Goal: Information Seeking & Learning: Find specific fact

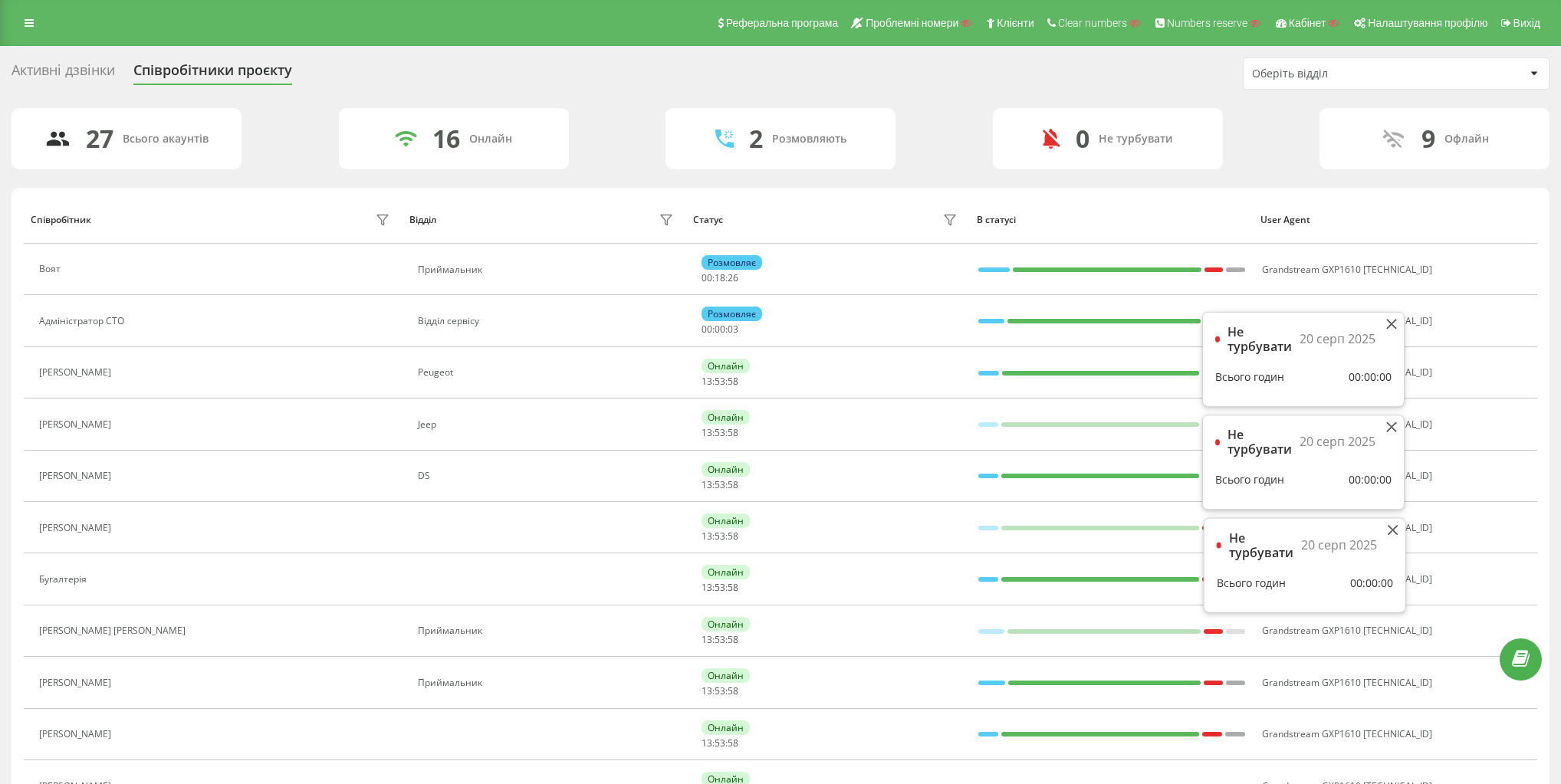
click at [920, 63] on div "Активні дзвінки Співробітники проєкту Оберіть відділ" at bounding box center [780, 73] width 1539 height 32
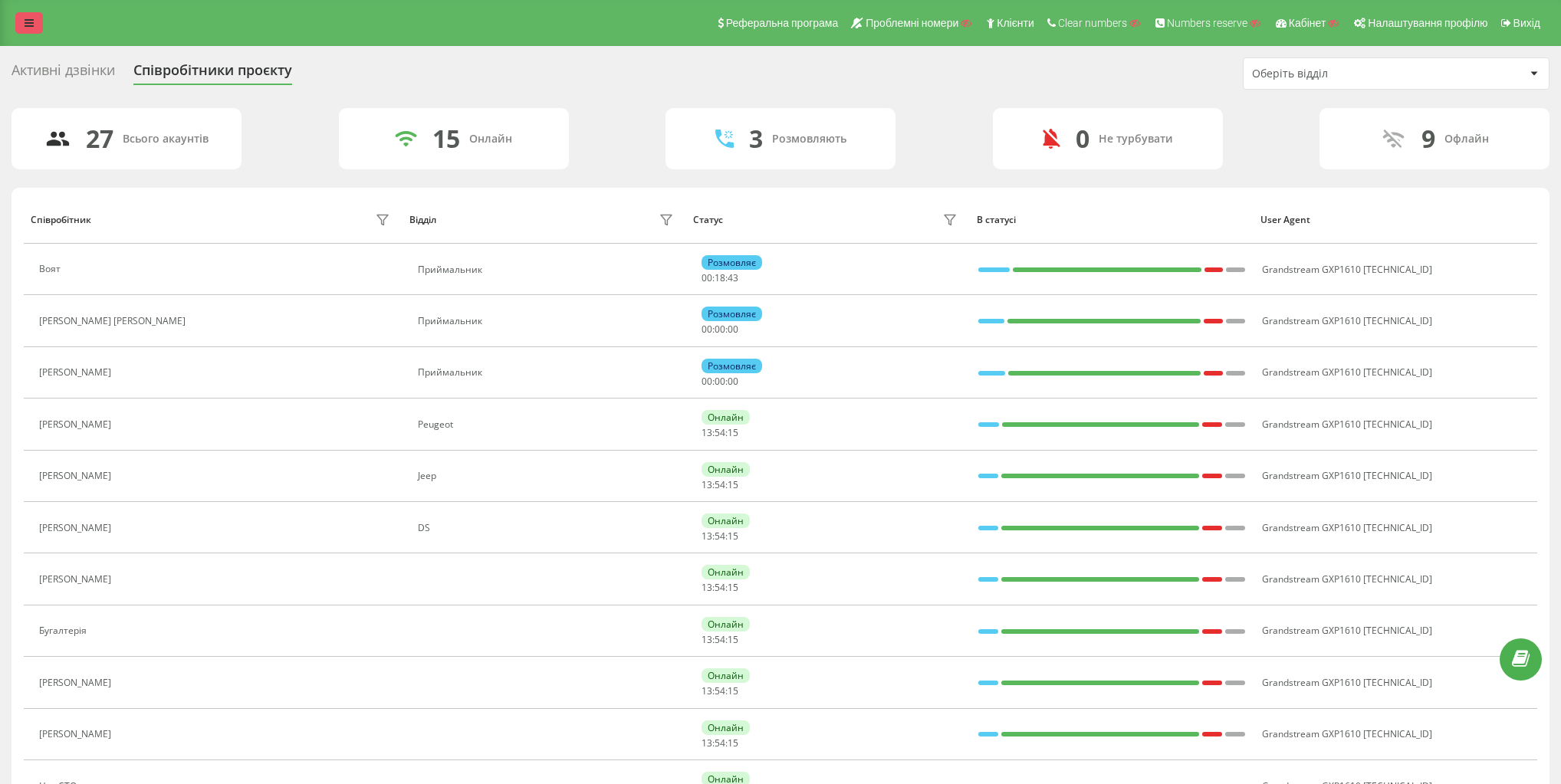
click at [9, 19] on div "Реферальна програма Проблемні номери Клієнти Clear numbers Numbers reserve Кабі…" at bounding box center [780, 22] width 1561 height 46
click at [45, 21] on div "Реферальна програма Проблемні номери Клієнти Clear numbers Numbers reserve Кабі…" at bounding box center [780, 22] width 1561 height 46
click at [28, 19] on icon at bounding box center [29, 22] width 9 height 10
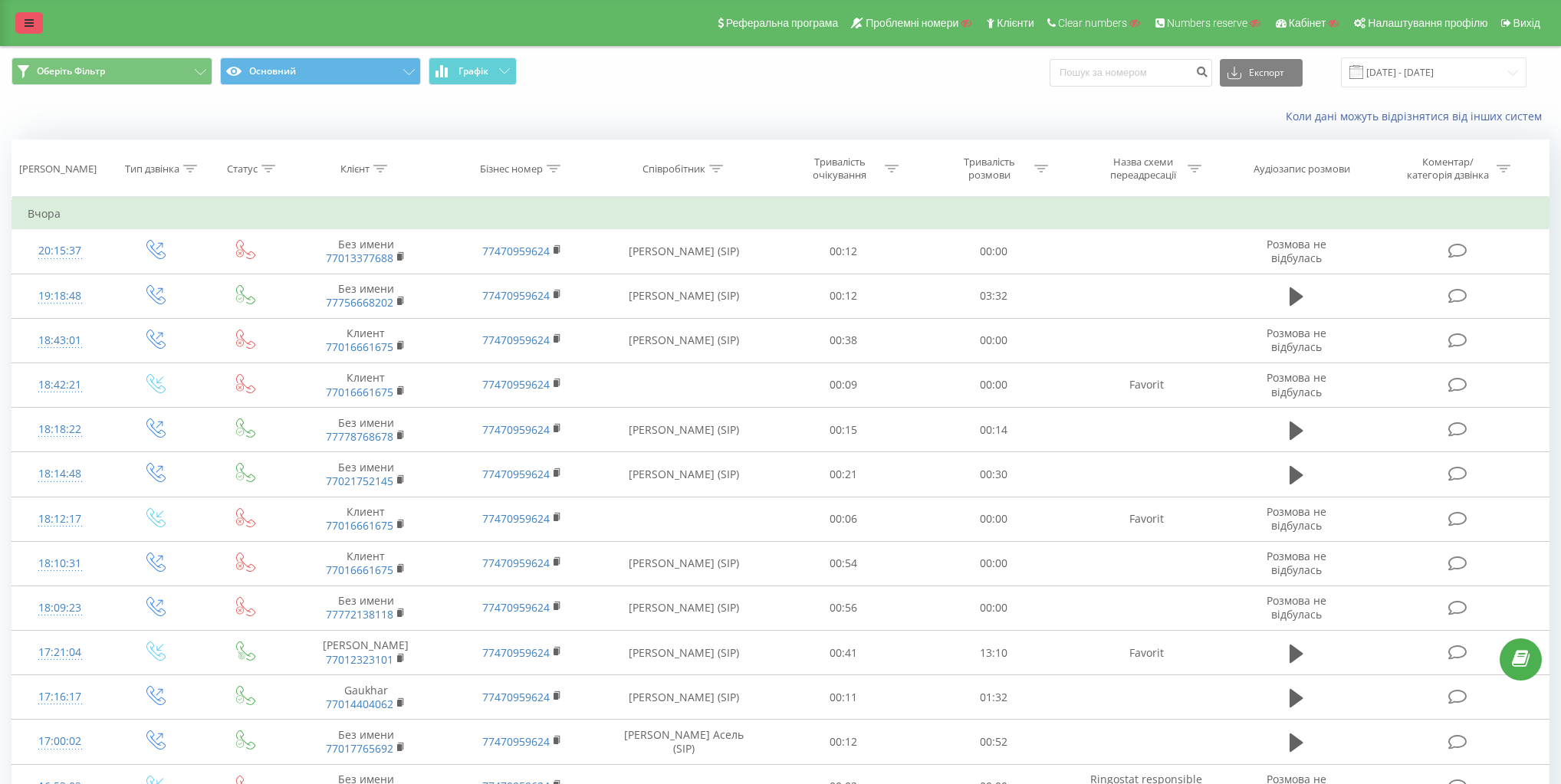
click at [28, 22] on icon at bounding box center [29, 22] width 9 height 10
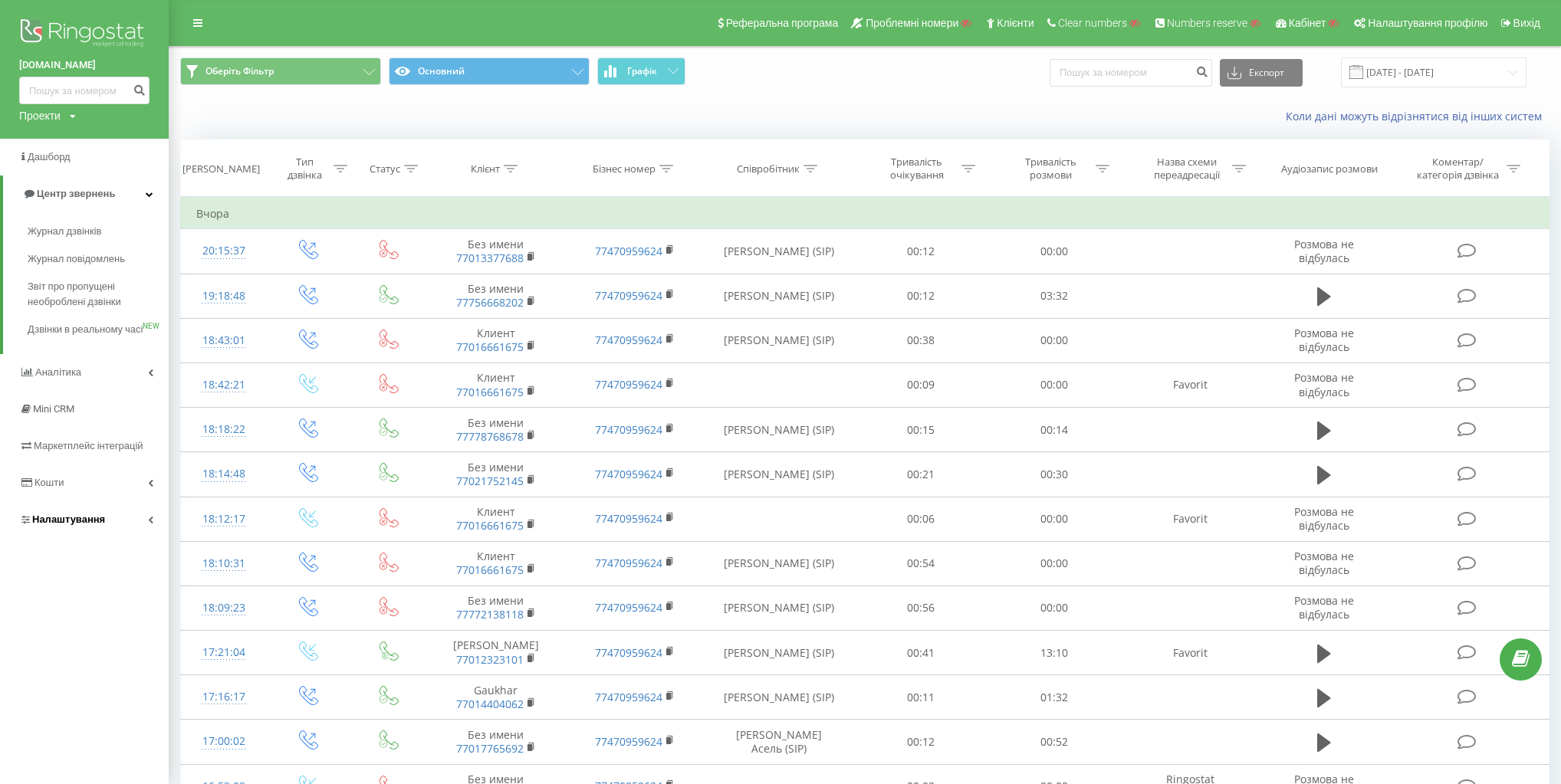
click at [124, 521] on link "Налаштування" at bounding box center [84, 519] width 168 height 36
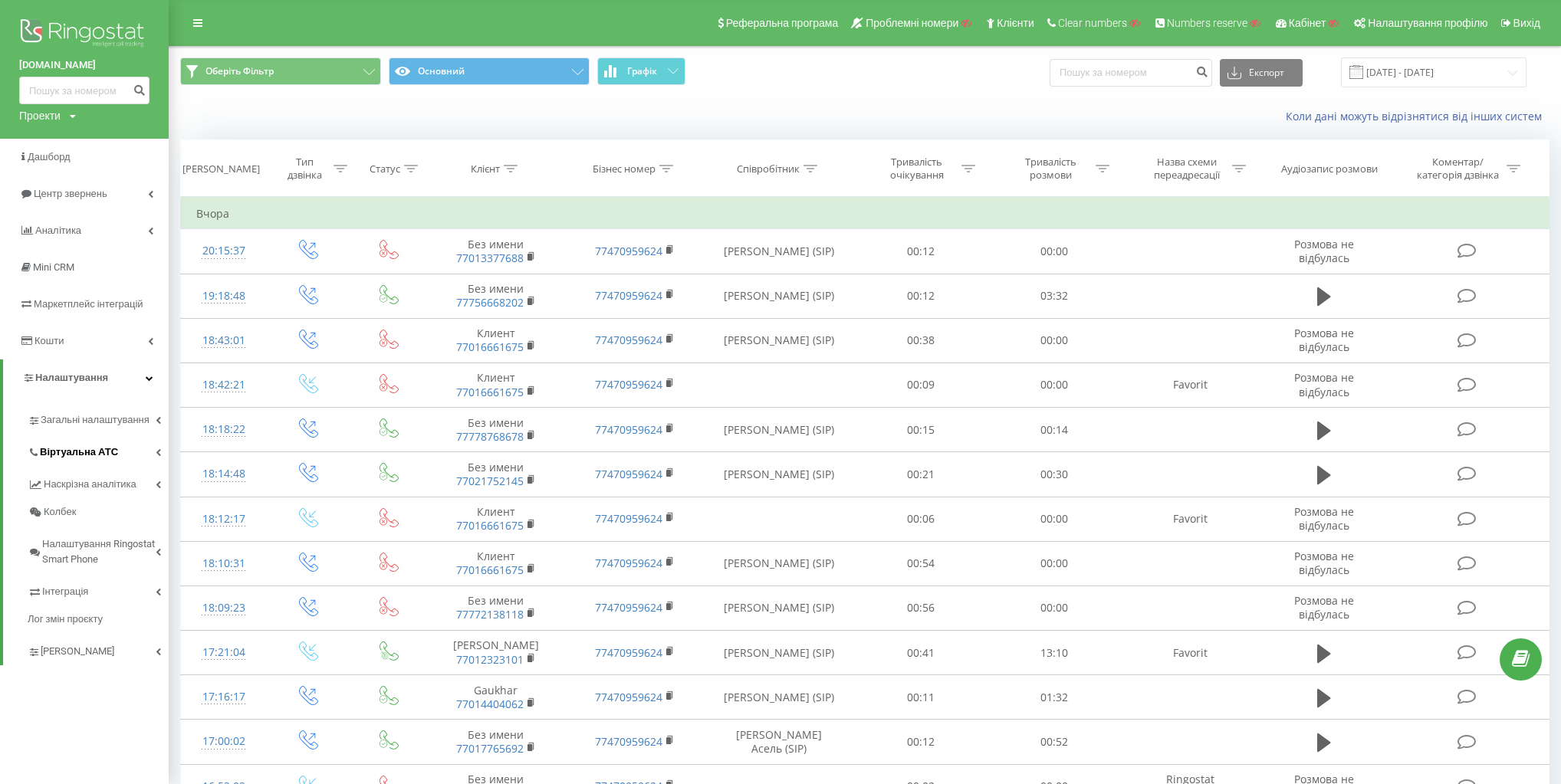
click at [119, 453] on link "Віртуальна АТС" at bounding box center [98, 450] width 141 height 32
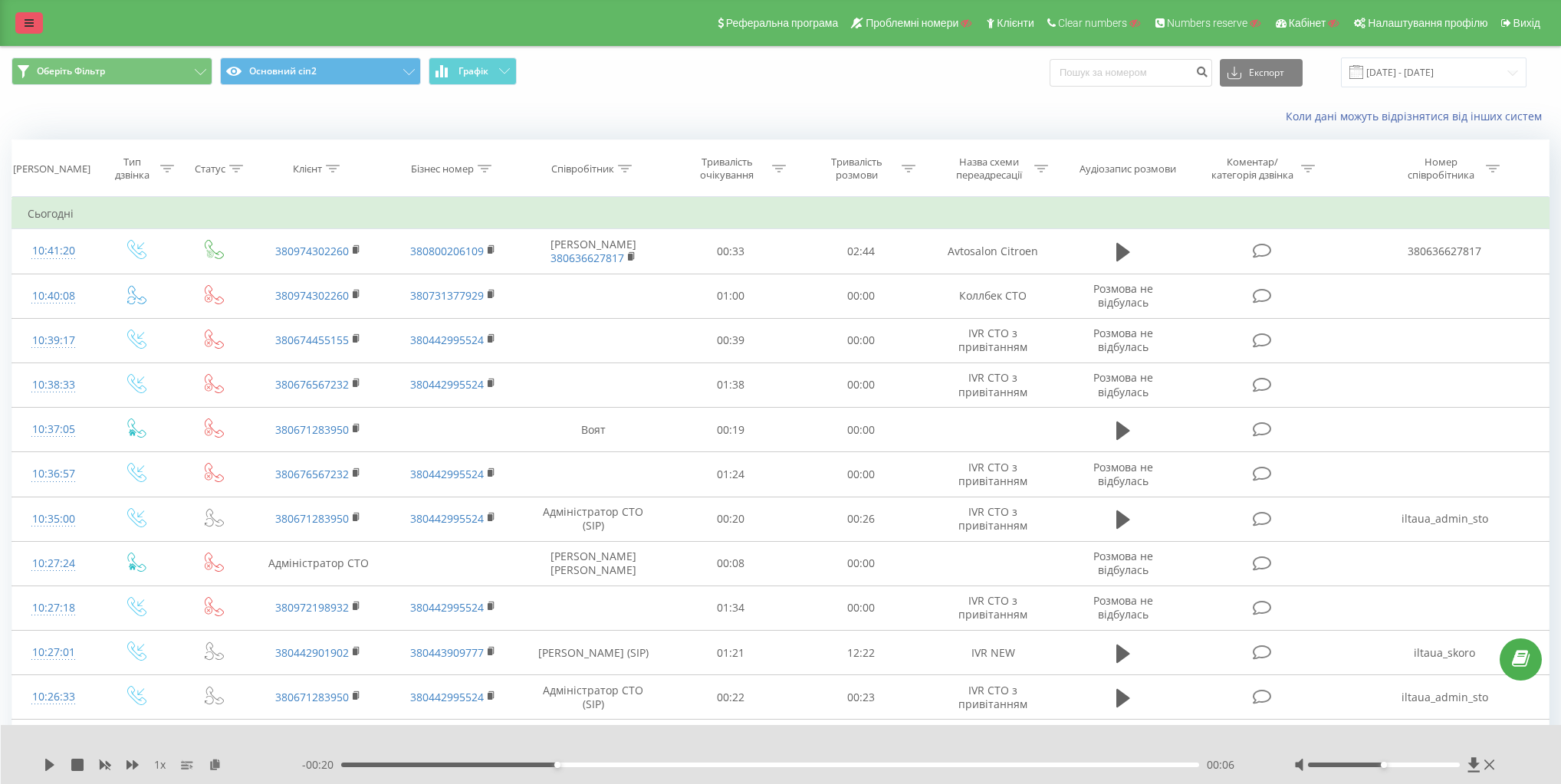
click at [32, 20] on icon at bounding box center [29, 22] width 9 height 10
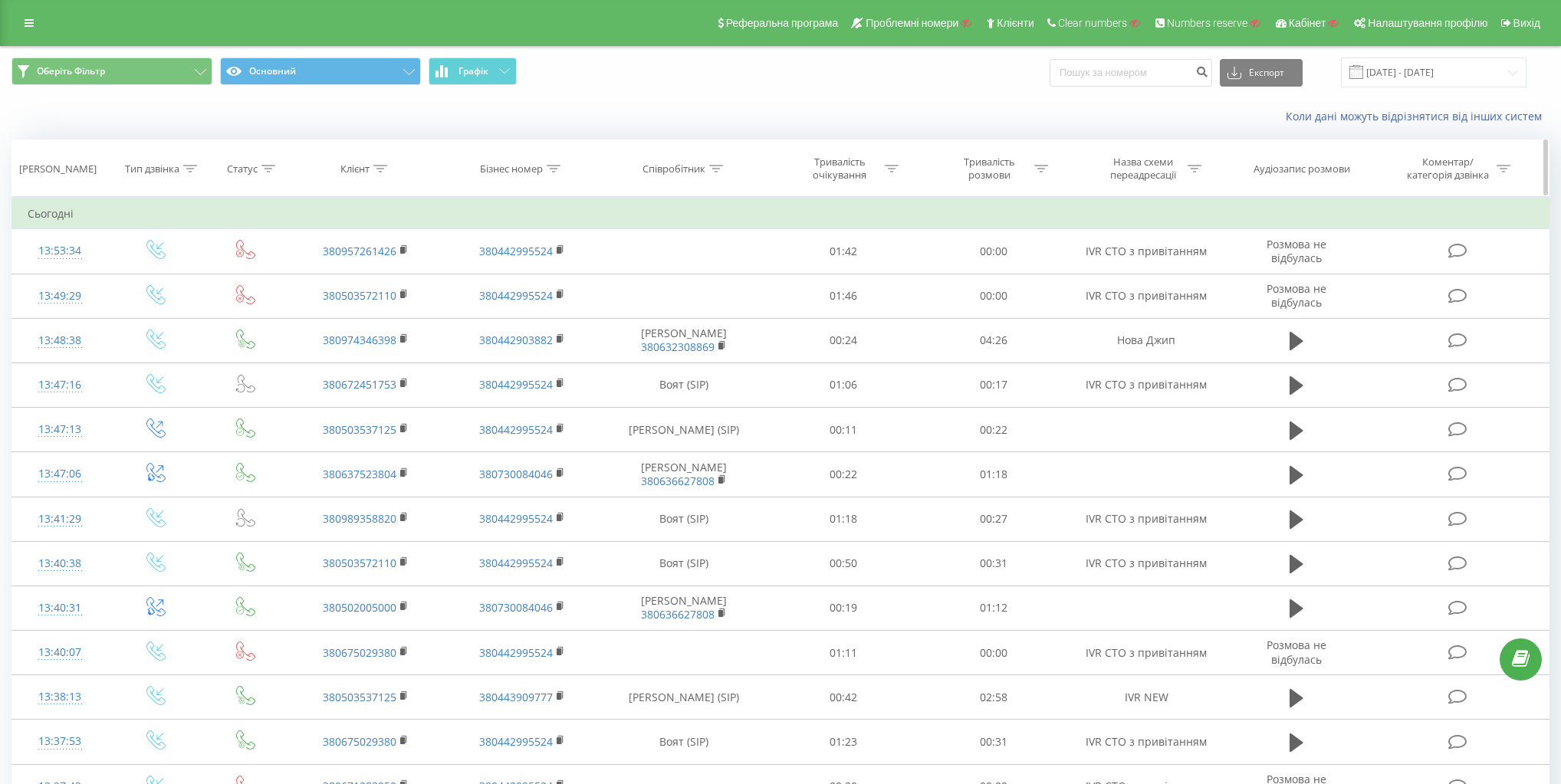
click at [368, 167] on div "Клієнт" at bounding box center [355, 169] width 29 height 13
click at [385, 278] on div "Дата дзвінка Тип дзвінка Статус Клієнт Бізнес номер Співробітник Тривалість очі…" at bounding box center [780, 742] width 1539 height 1205
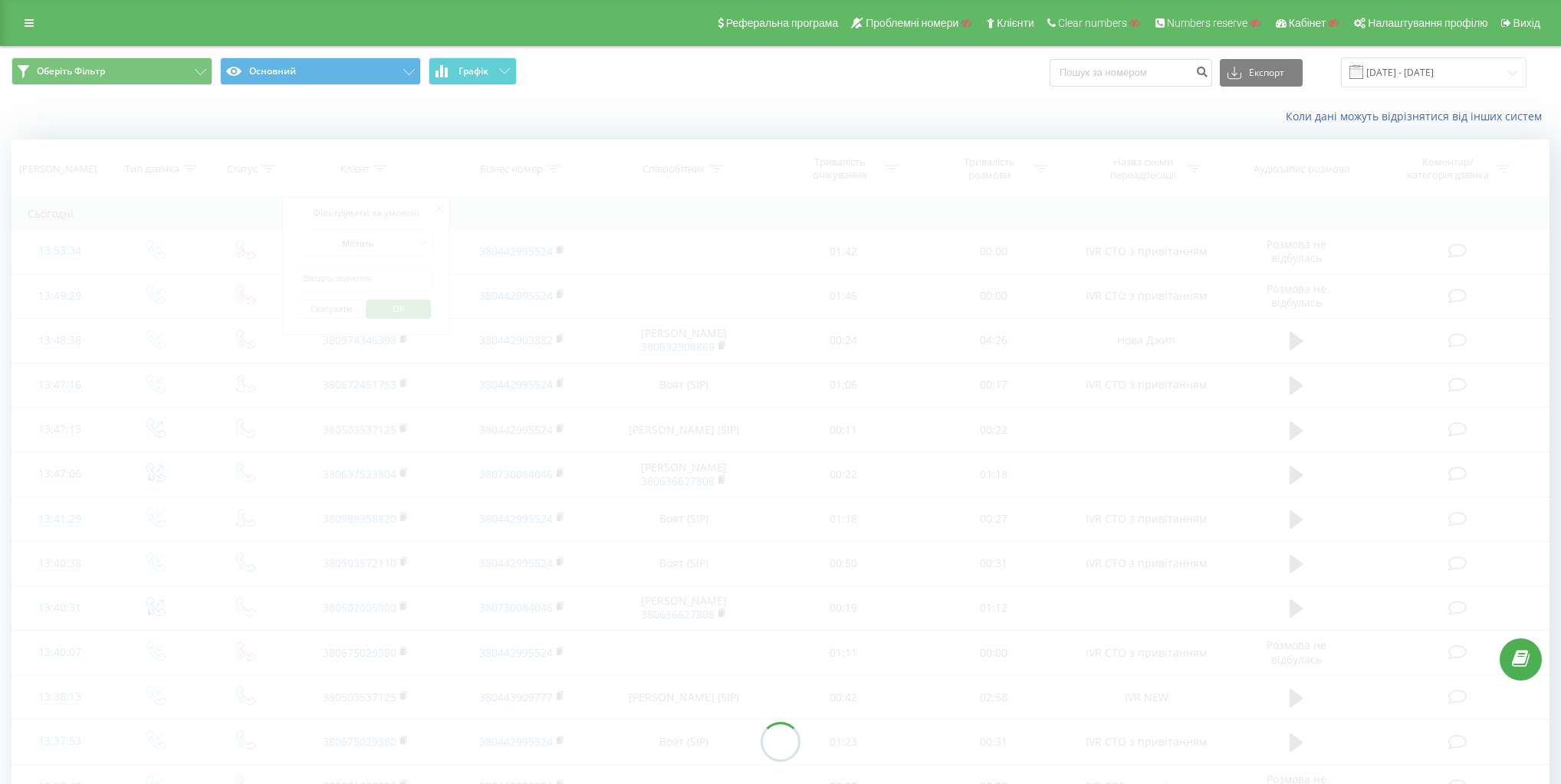
paste input "0671283950"
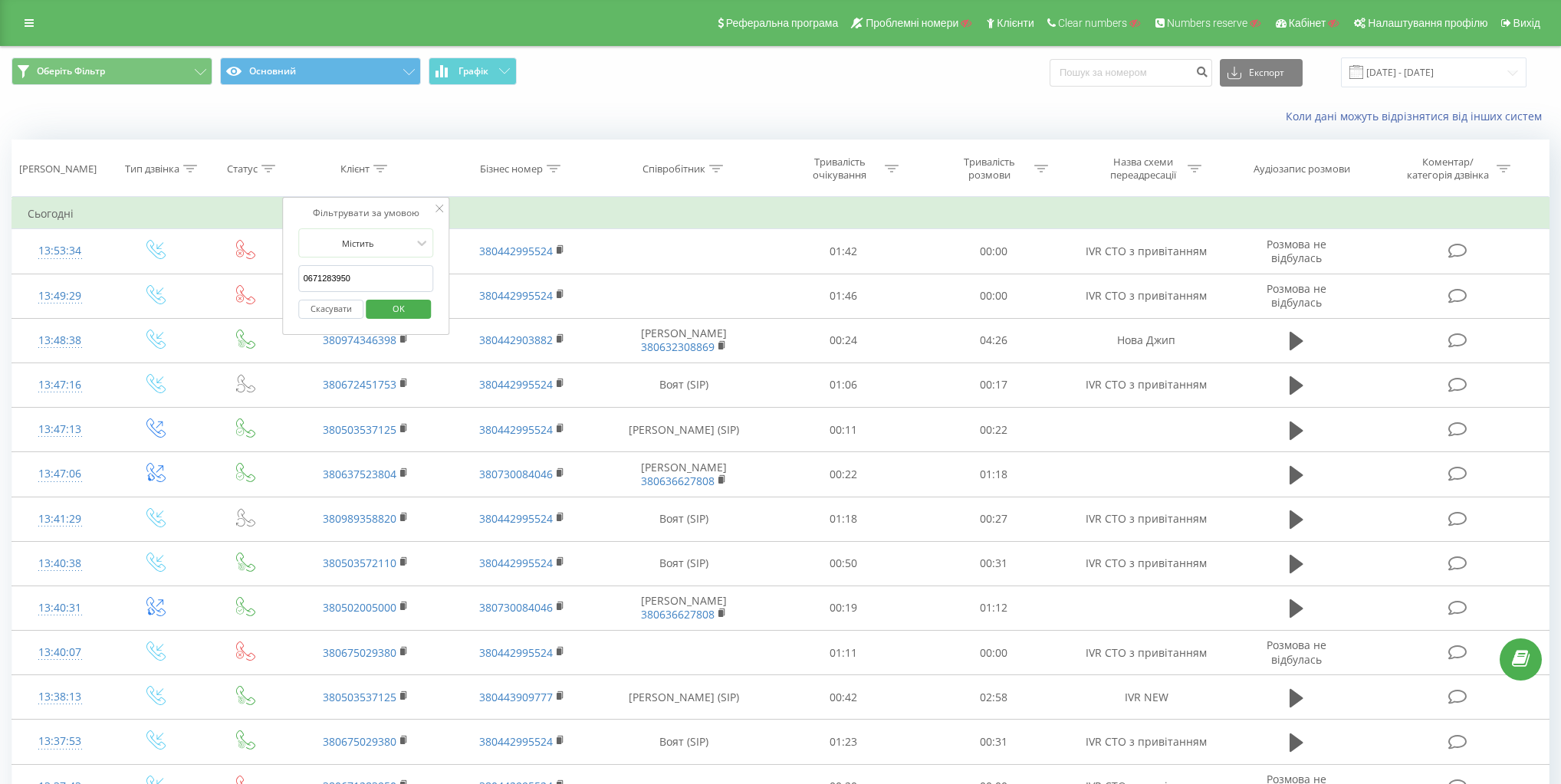
type input "0671283950"
click at [393, 305] on span "OK" at bounding box center [399, 308] width 43 height 23
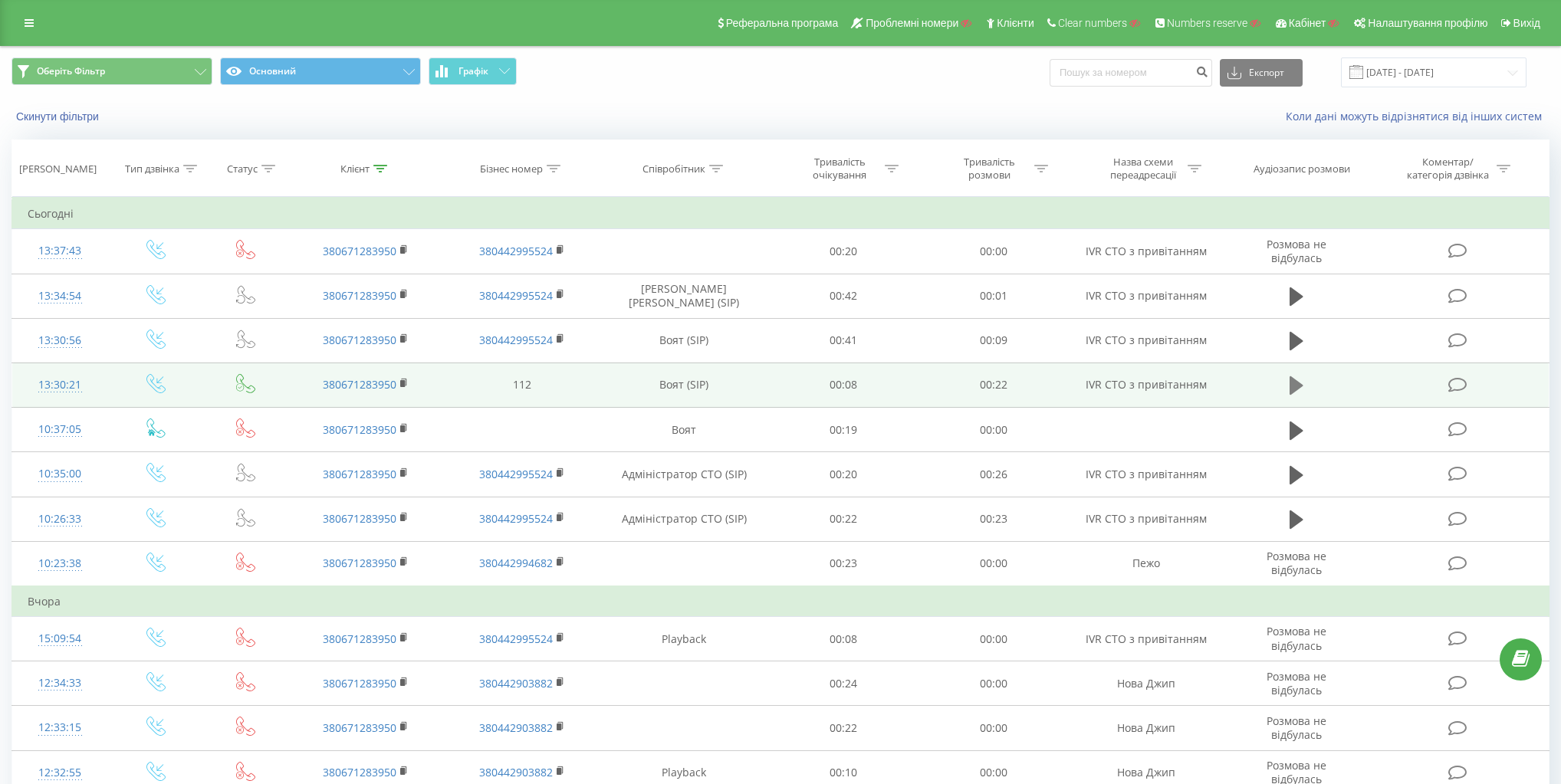
click at [1302, 380] on icon at bounding box center [1296, 385] width 14 height 22
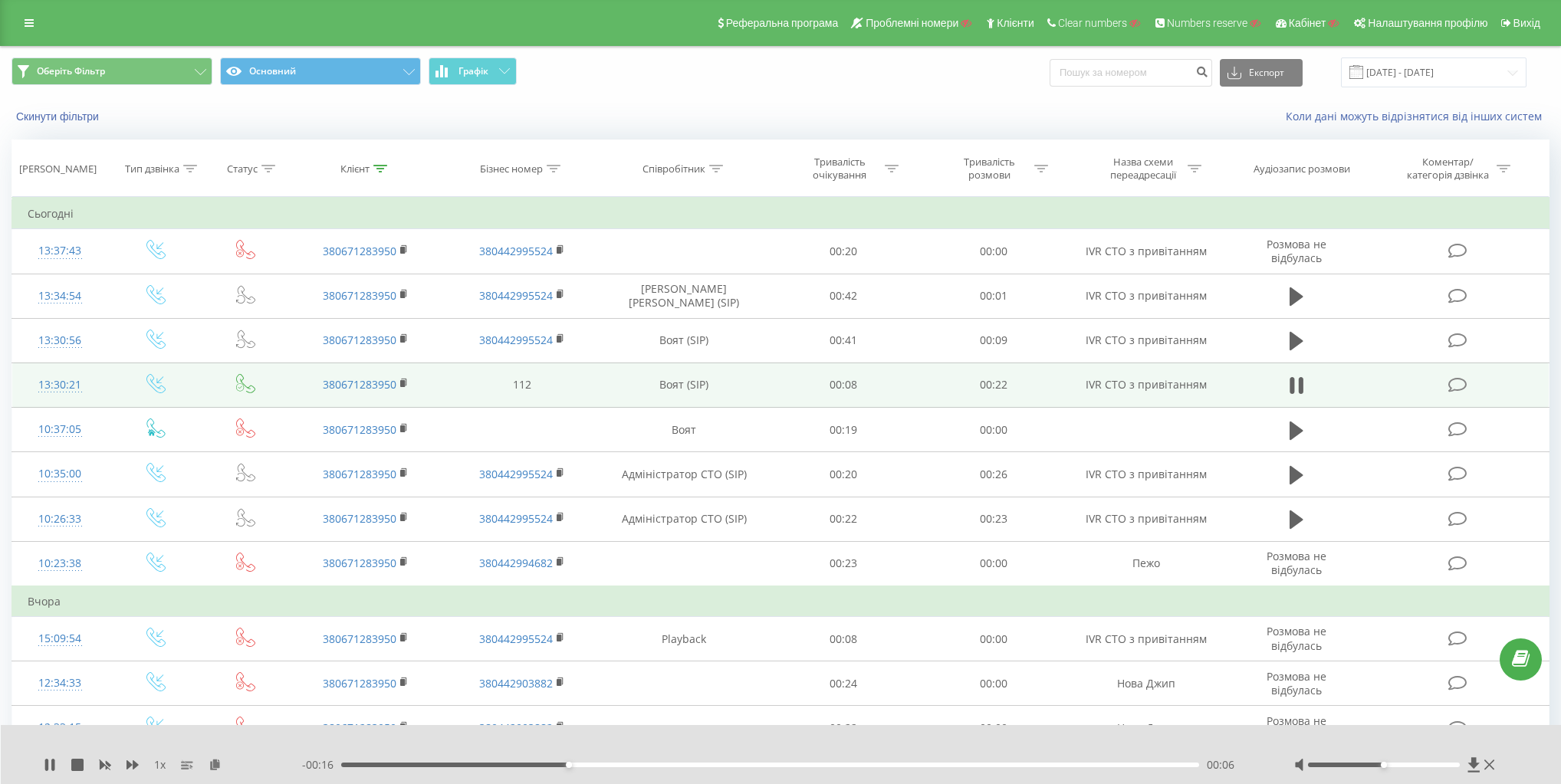
click at [156, 382] on icon at bounding box center [156, 384] width 19 height 19
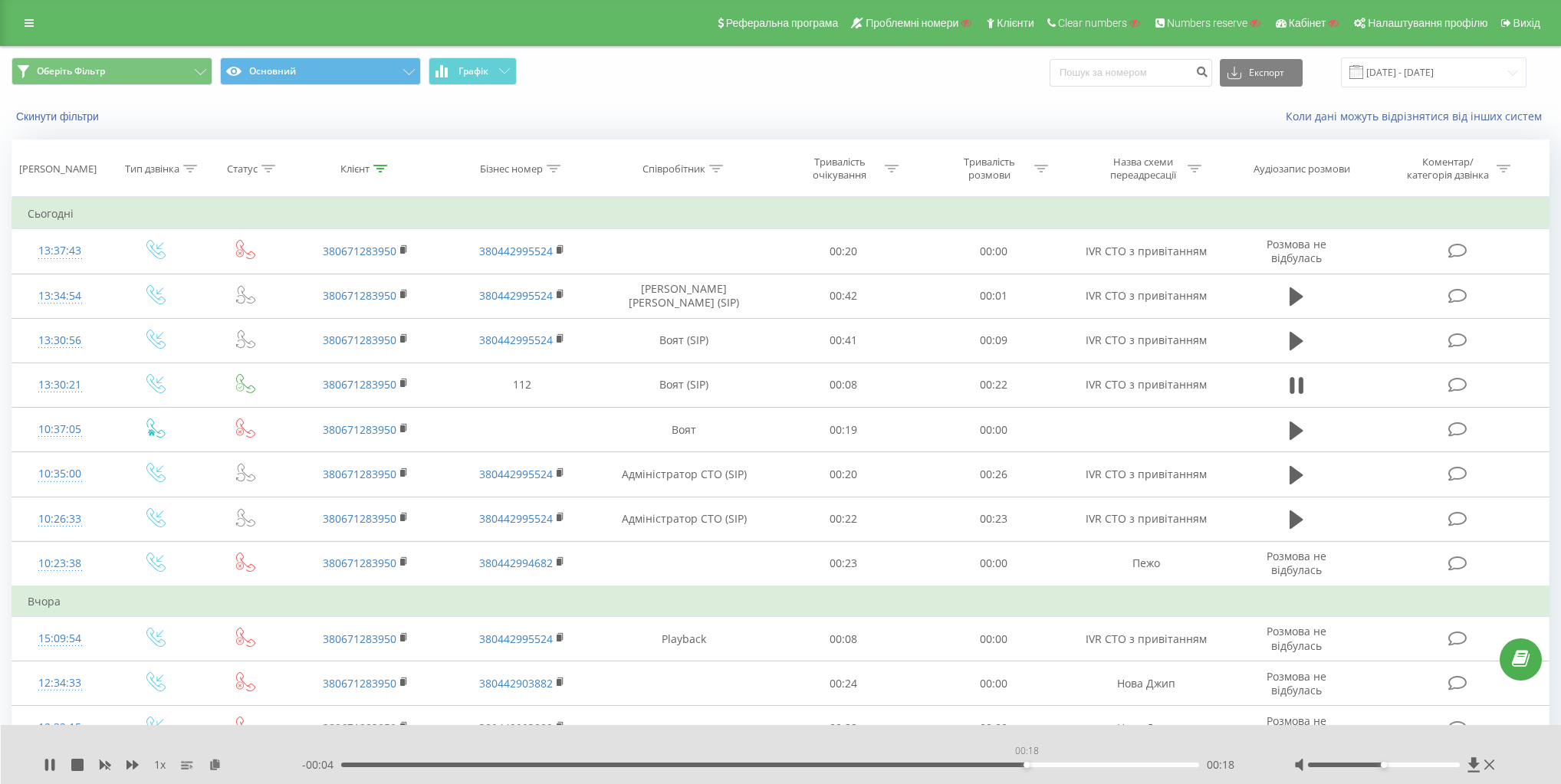
click at [1027, 766] on div "00:18" at bounding box center [770, 764] width 858 height 5
click at [51, 762] on icon at bounding box center [52, 764] width 3 height 12
click at [36, 30] on link at bounding box center [29, 22] width 28 height 22
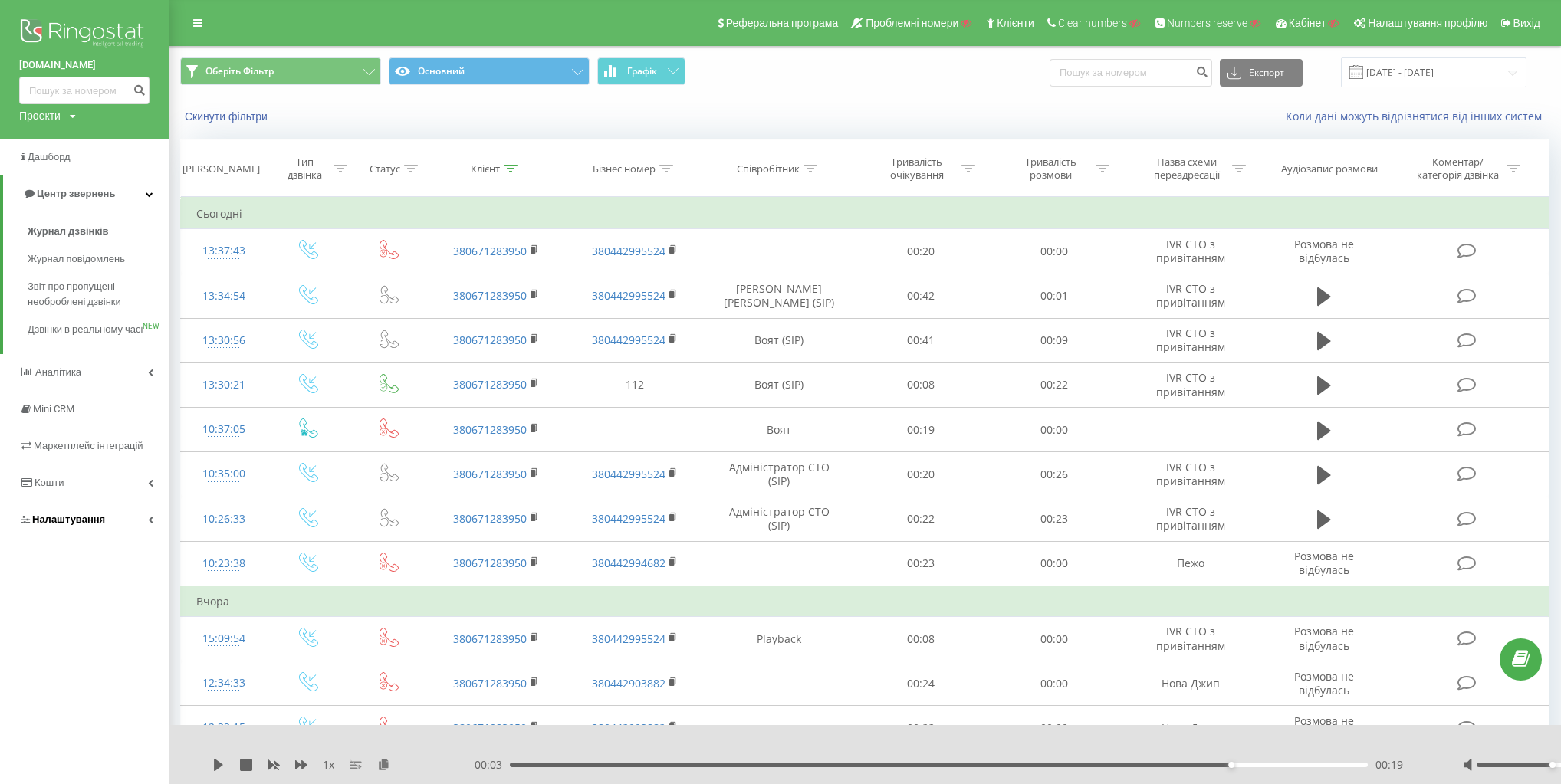
click at [109, 538] on link "Налаштування" at bounding box center [84, 519] width 168 height 36
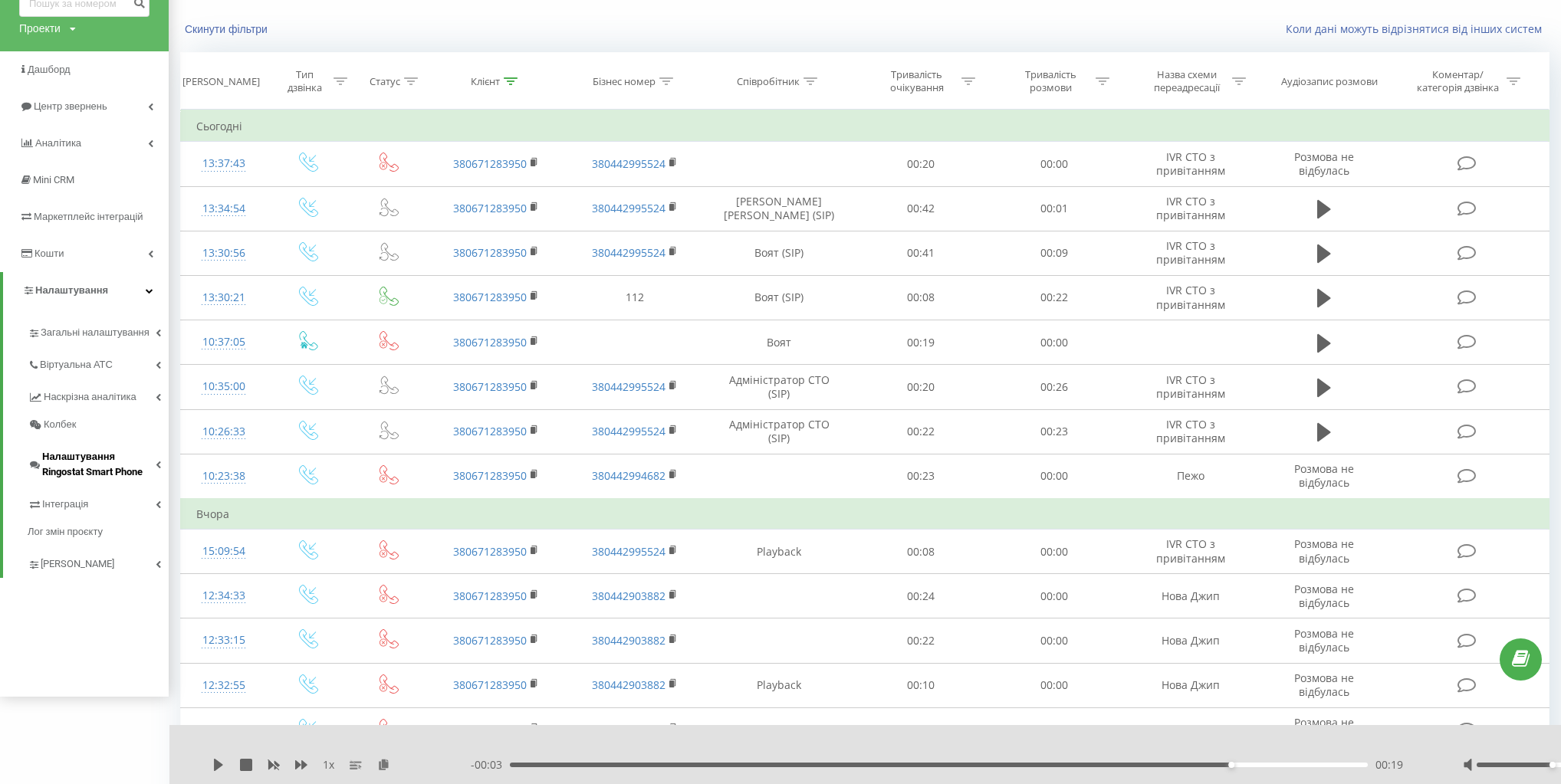
scroll to position [123, 0]
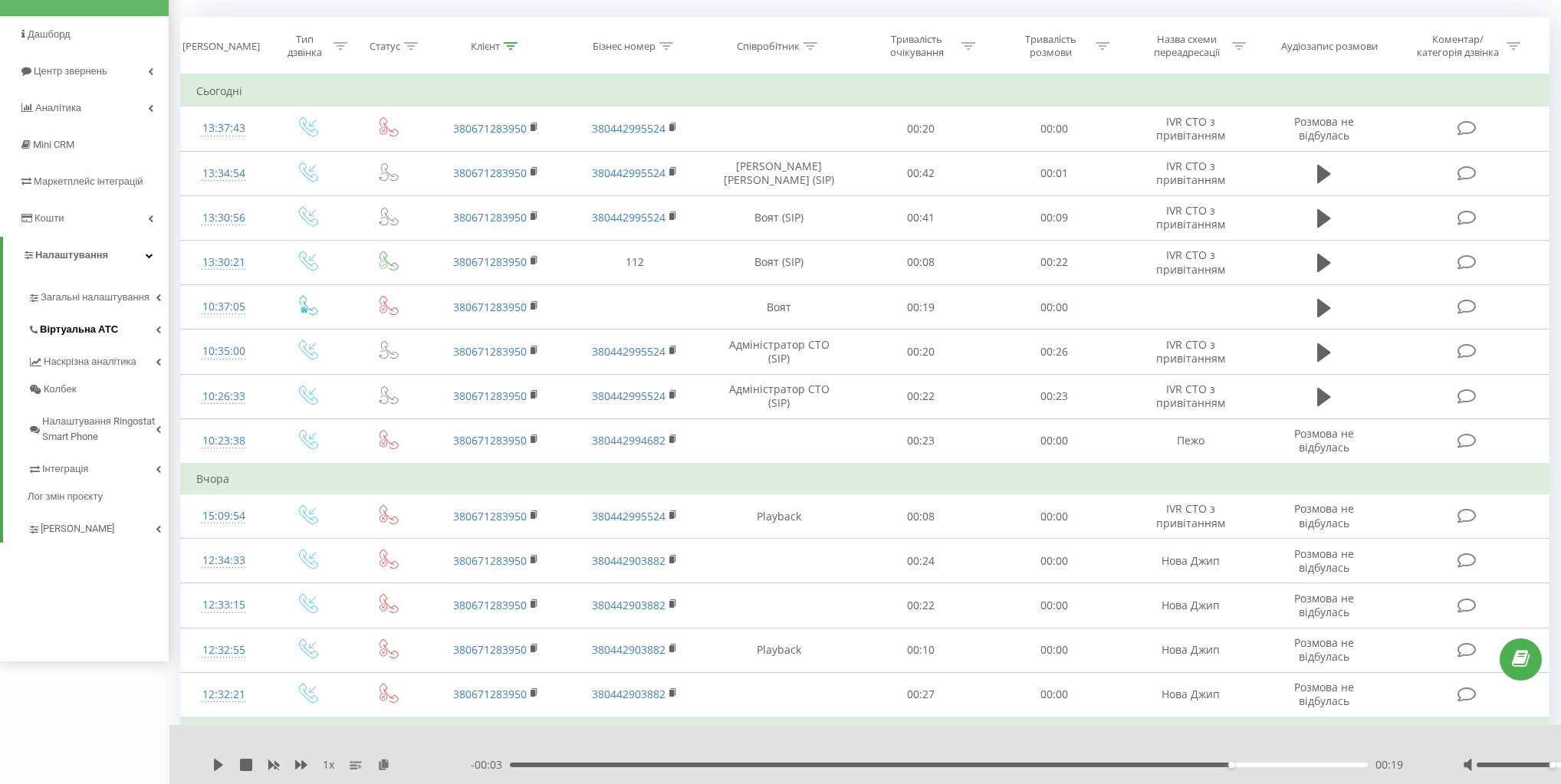
click at [120, 333] on link "Віртуальна АТС" at bounding box center [98, 327] width 141 height 32
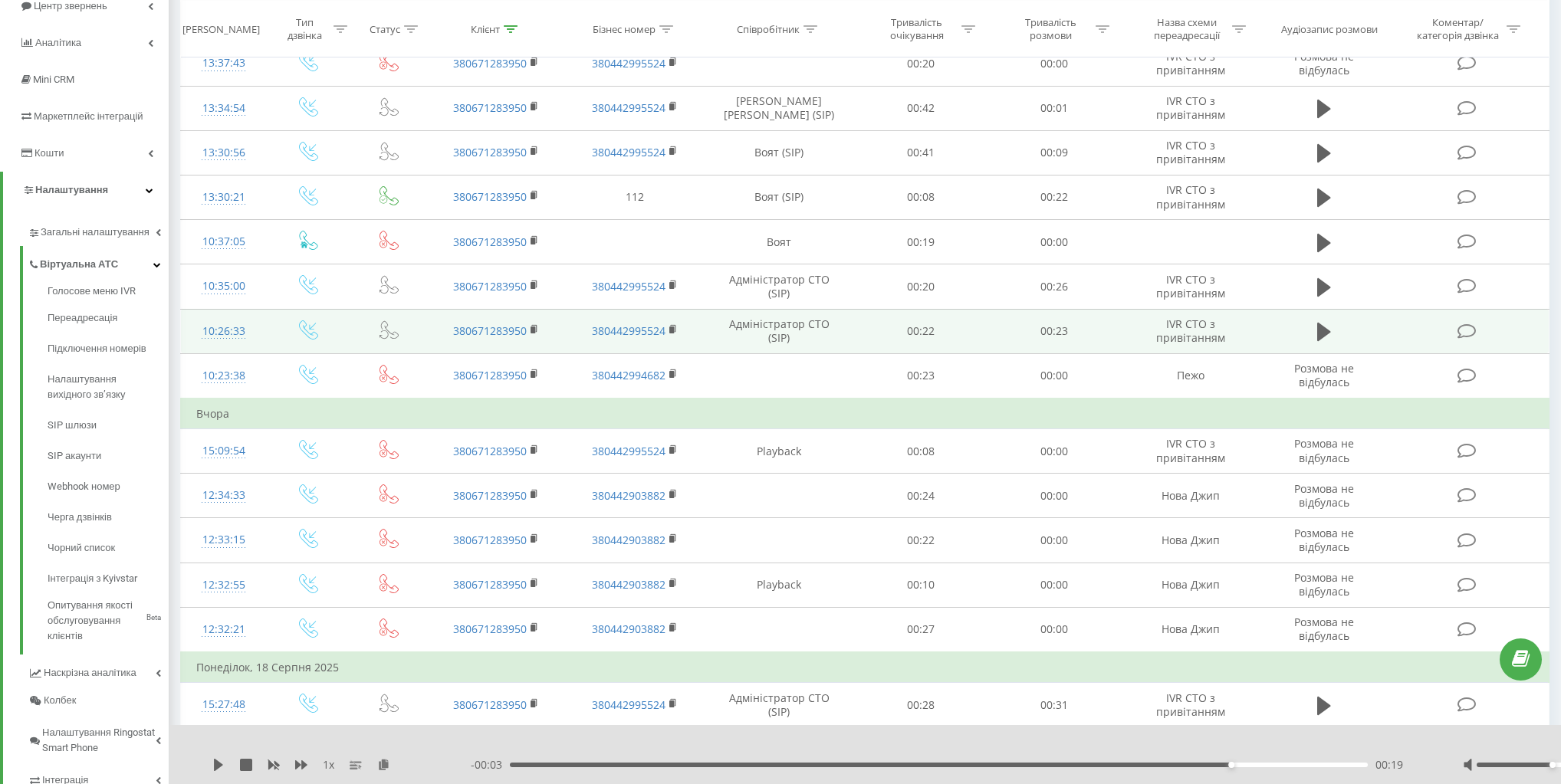
scroll to position [92, 0]
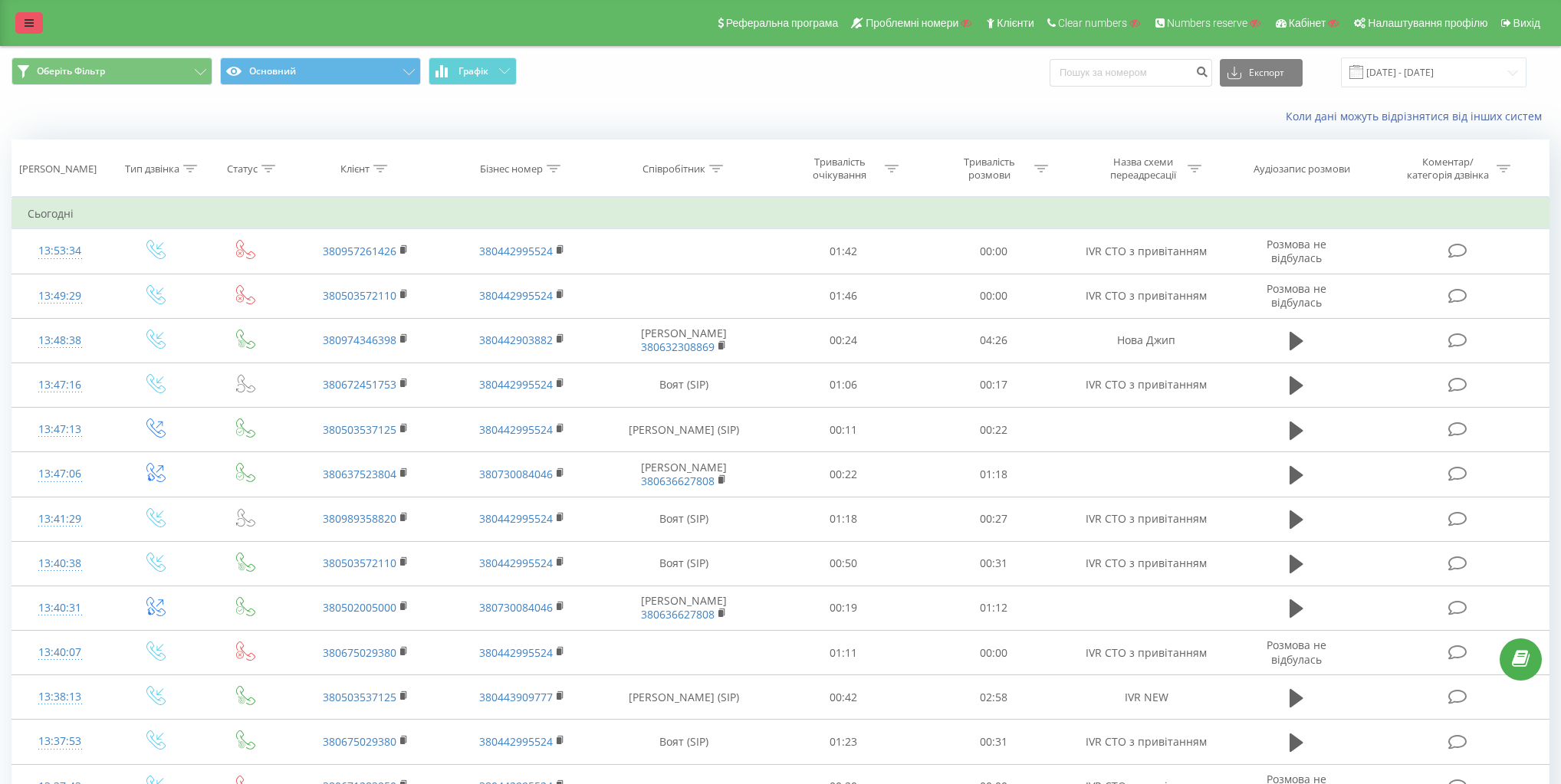
click at [31, 15] on link at bounding box center [29, 22] width 28 height 22
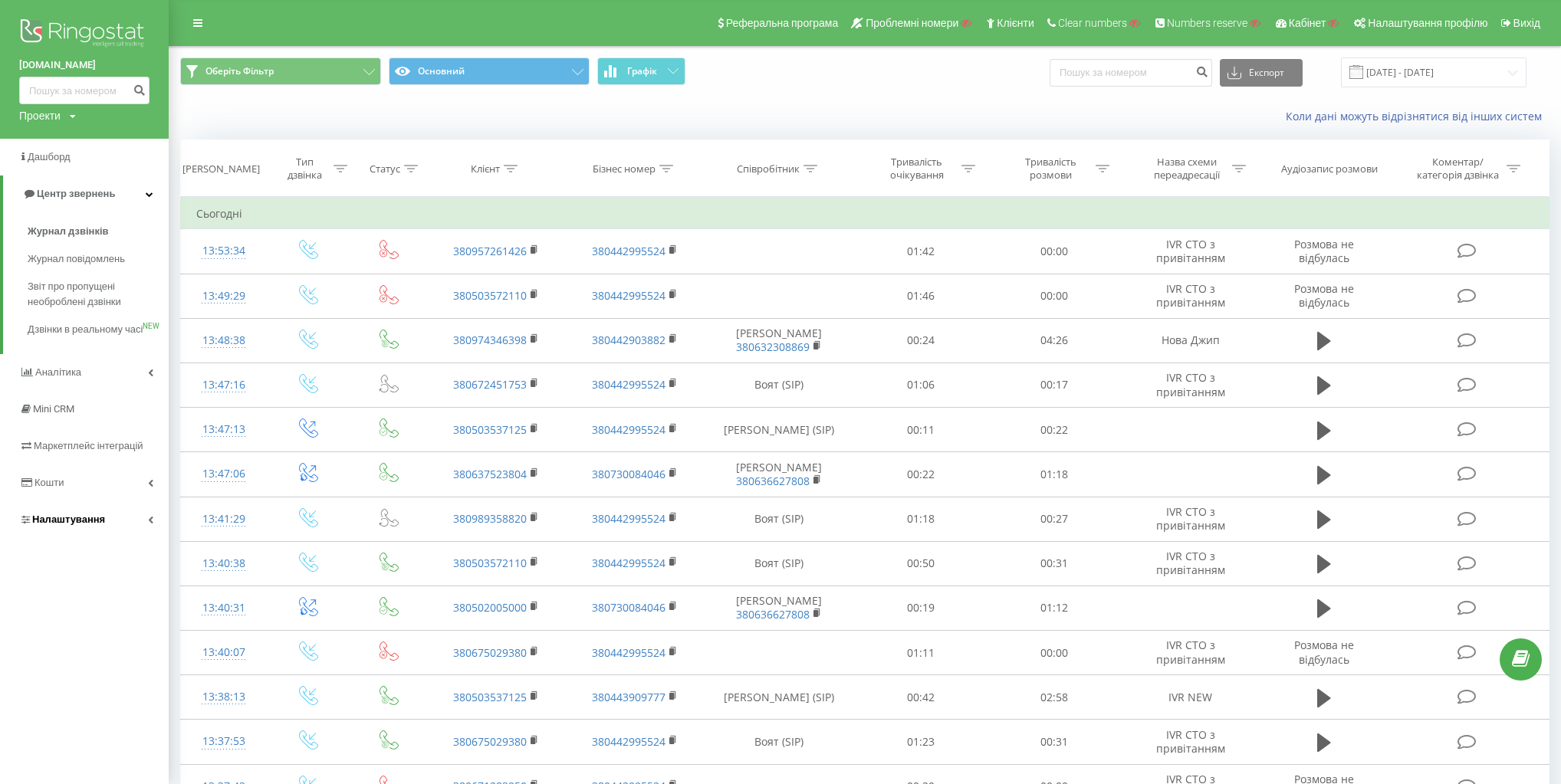
click at [124, 538] on link "Налаштування" at bounding box center [84, 519] width 168 height 36
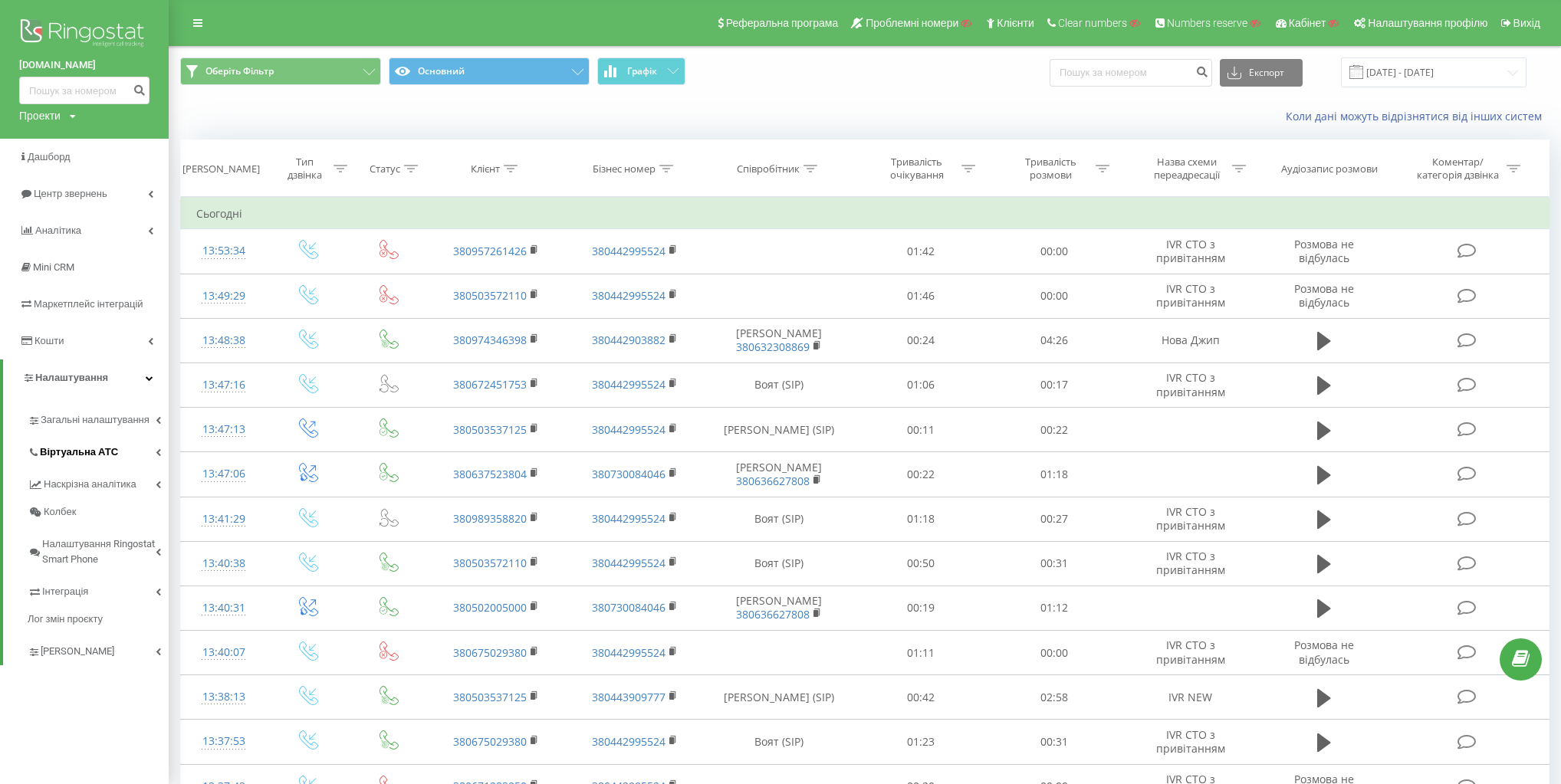
click at [117, 444] on link "Віртуальна АТС" at bounding box center [98, 450] width 141 height 32
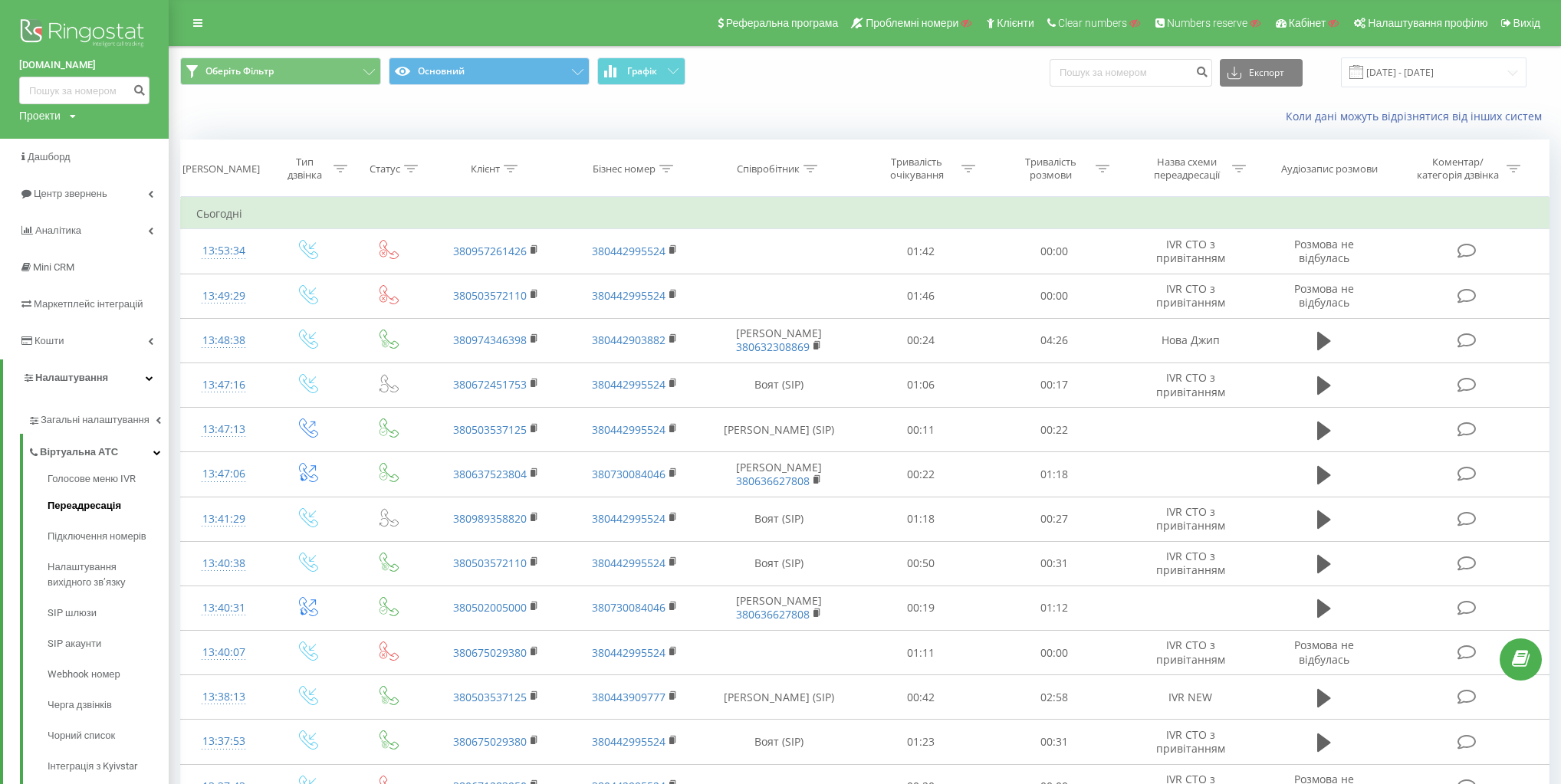
click at [106, 508] on span "Переадресація" at bounding box center [84, 506] width 74 height 15
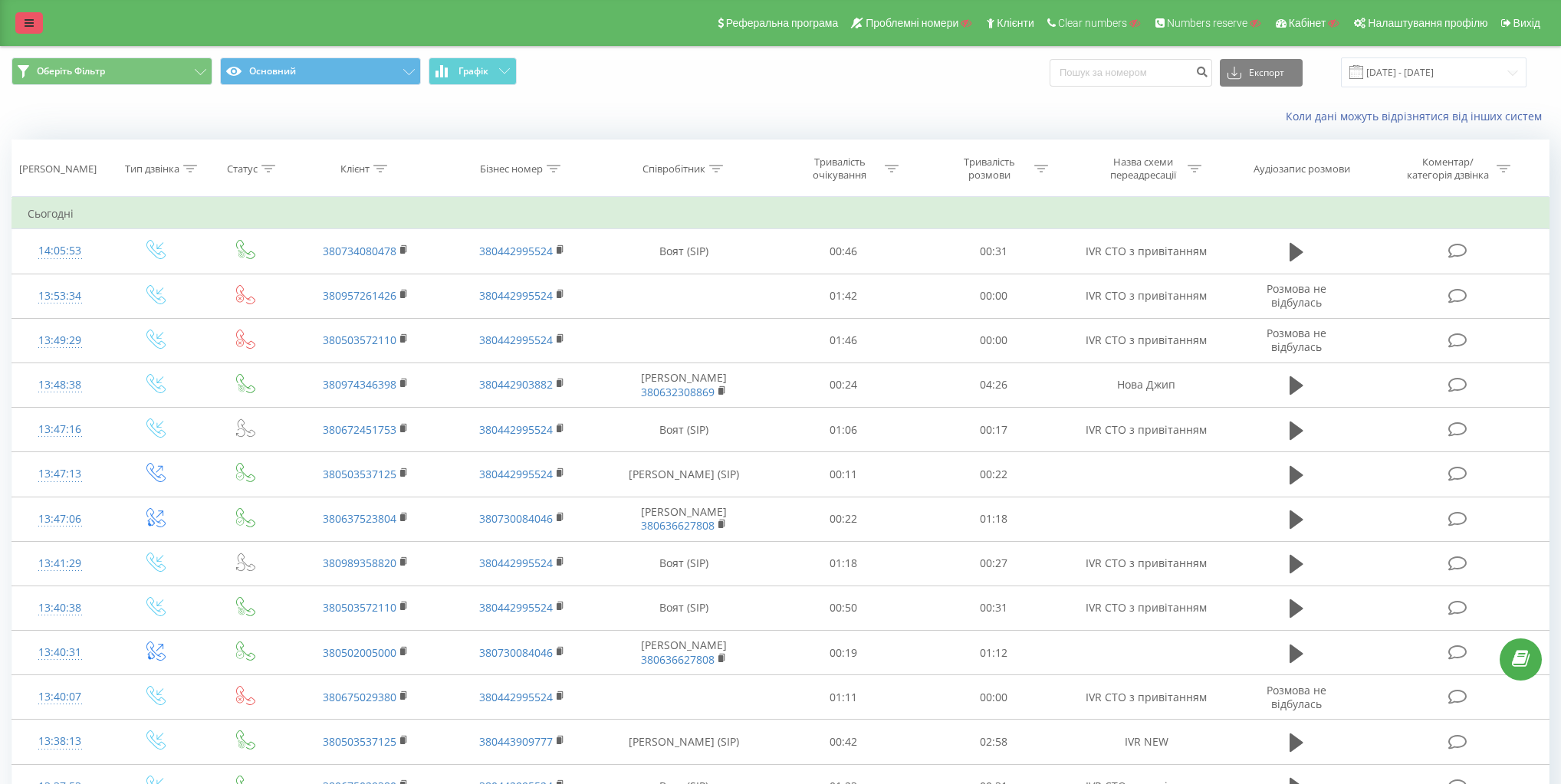
click at [32, 13] on link at bounding box center [29, 22] width 28 height 22
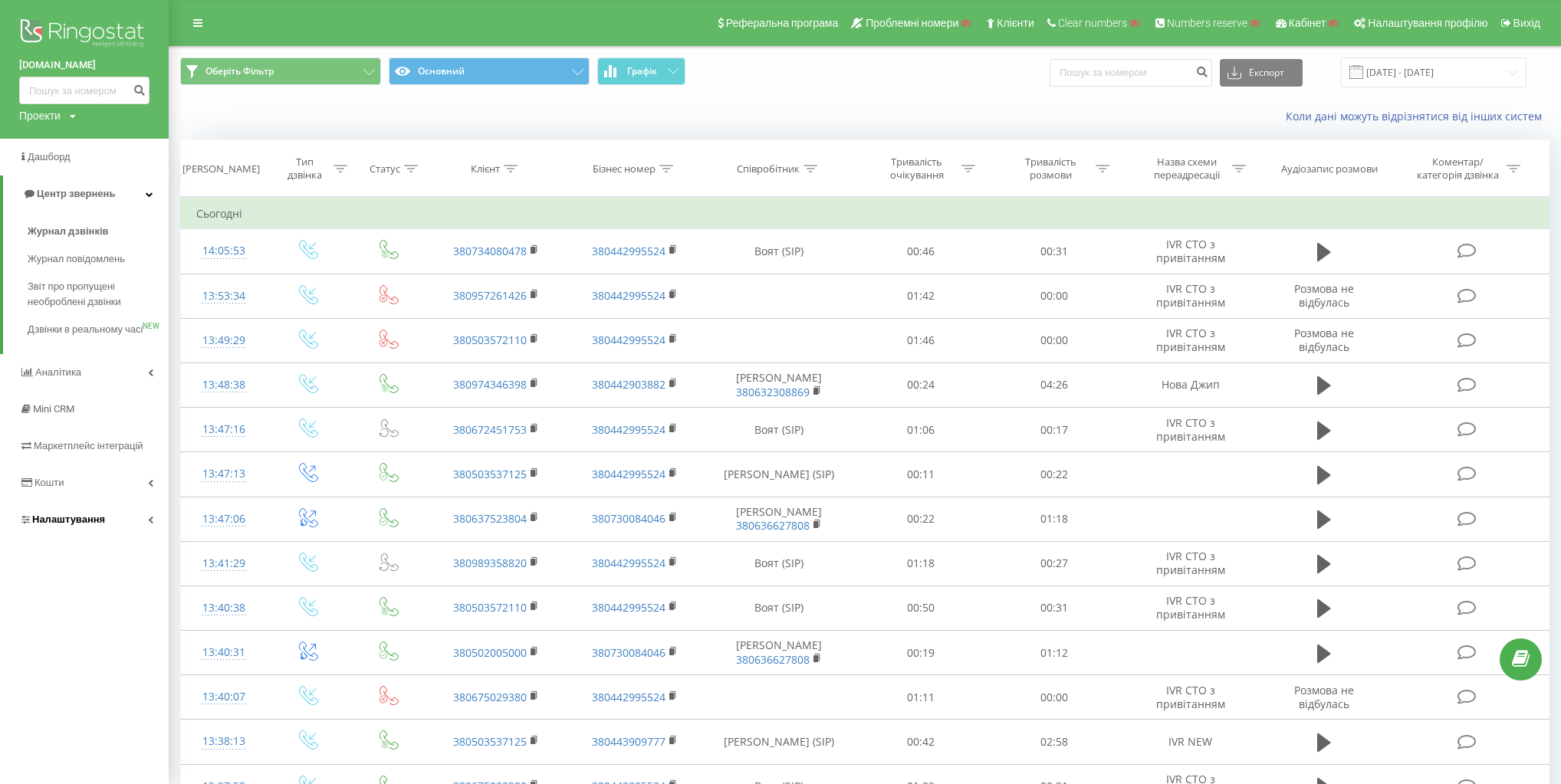
click at [113, 536] on link "Налаштування" at bounding box center [84, 519] width 168 height 36
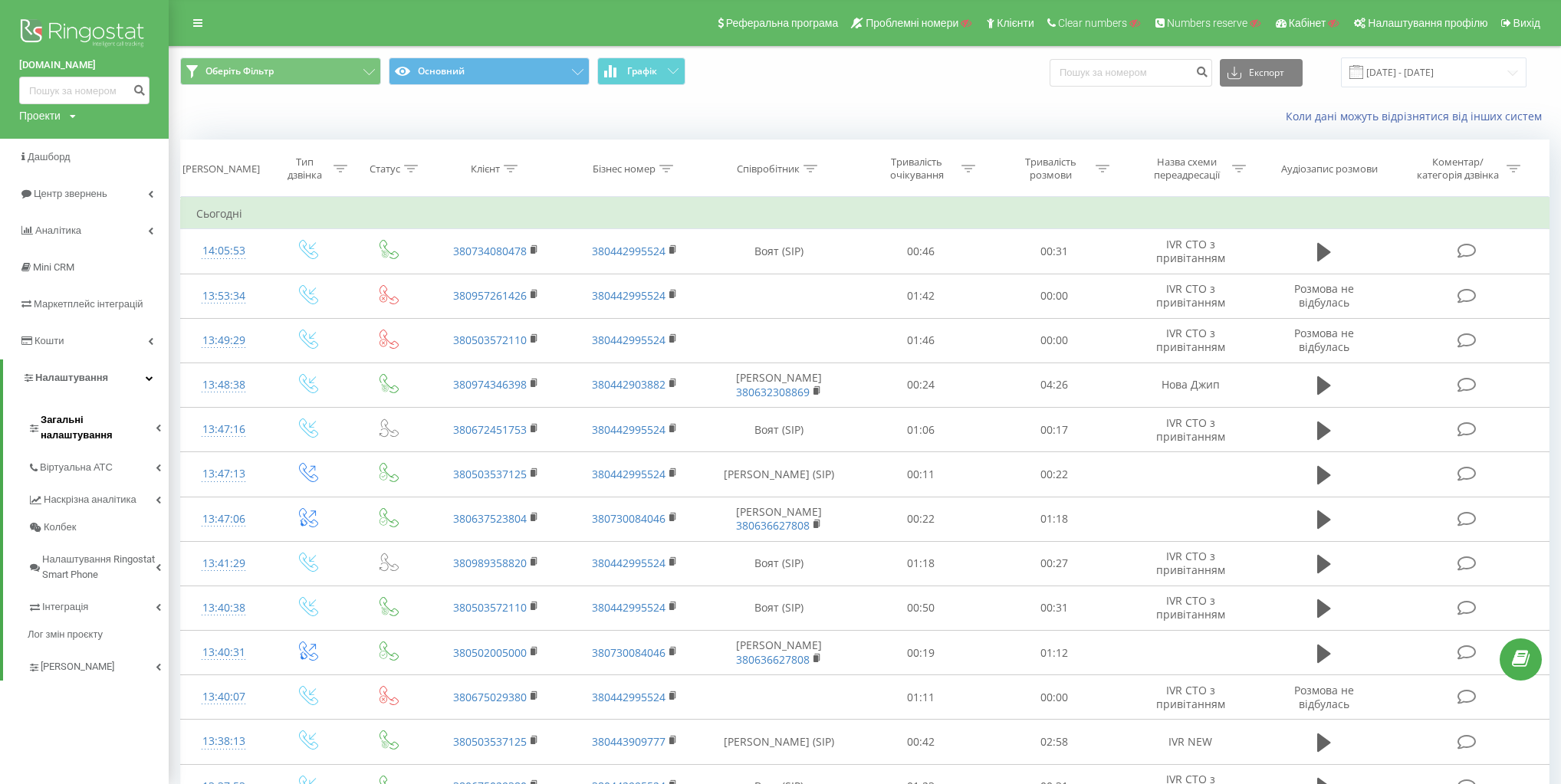
click at [140, 427] on span "Загальні налаштування" at bounding box center [97, 428] width 115 height 31
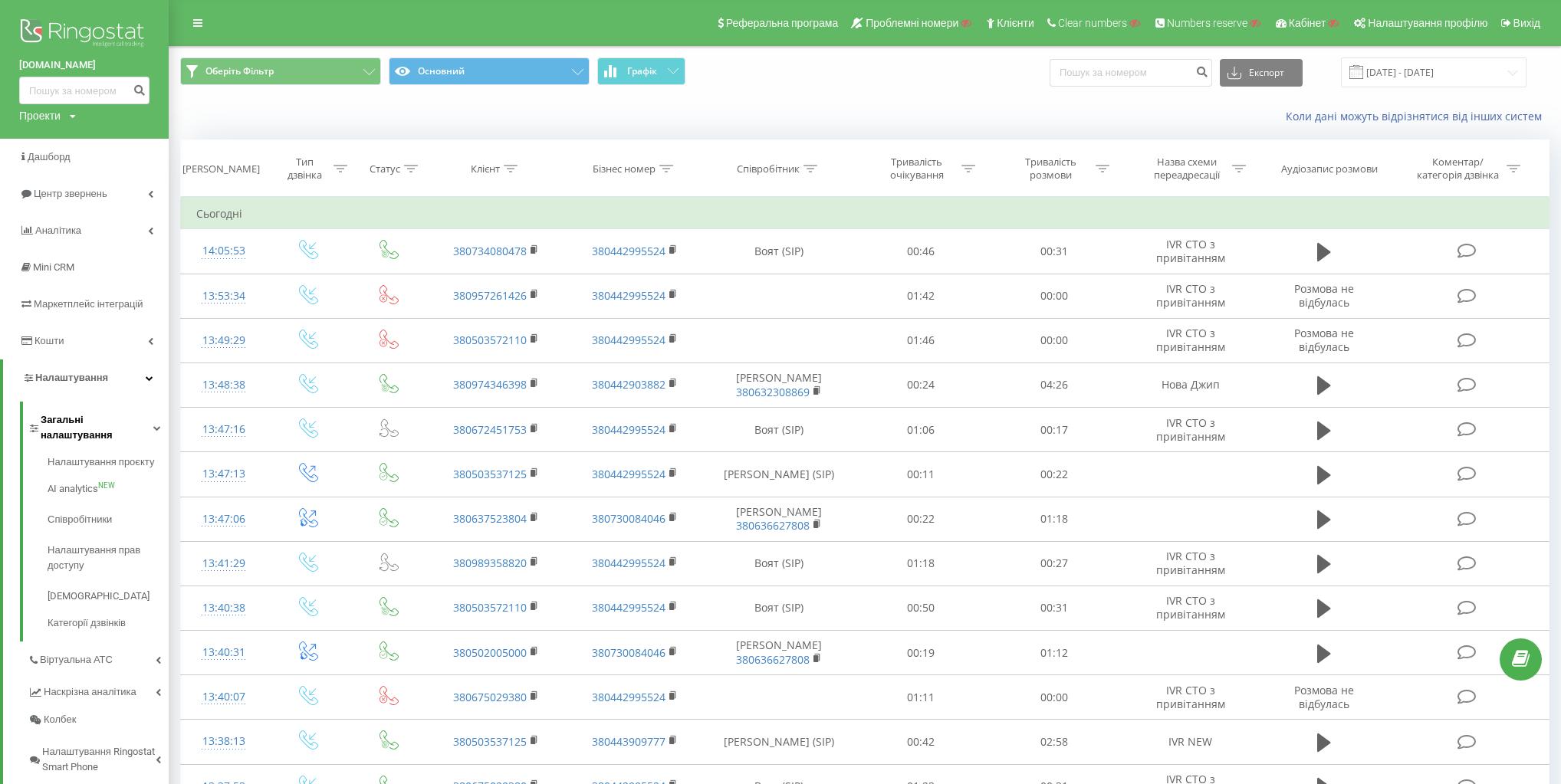
click at [134, 420] on span "Загальні налаштування" at bounding box center [96, 428] width 112 height 31
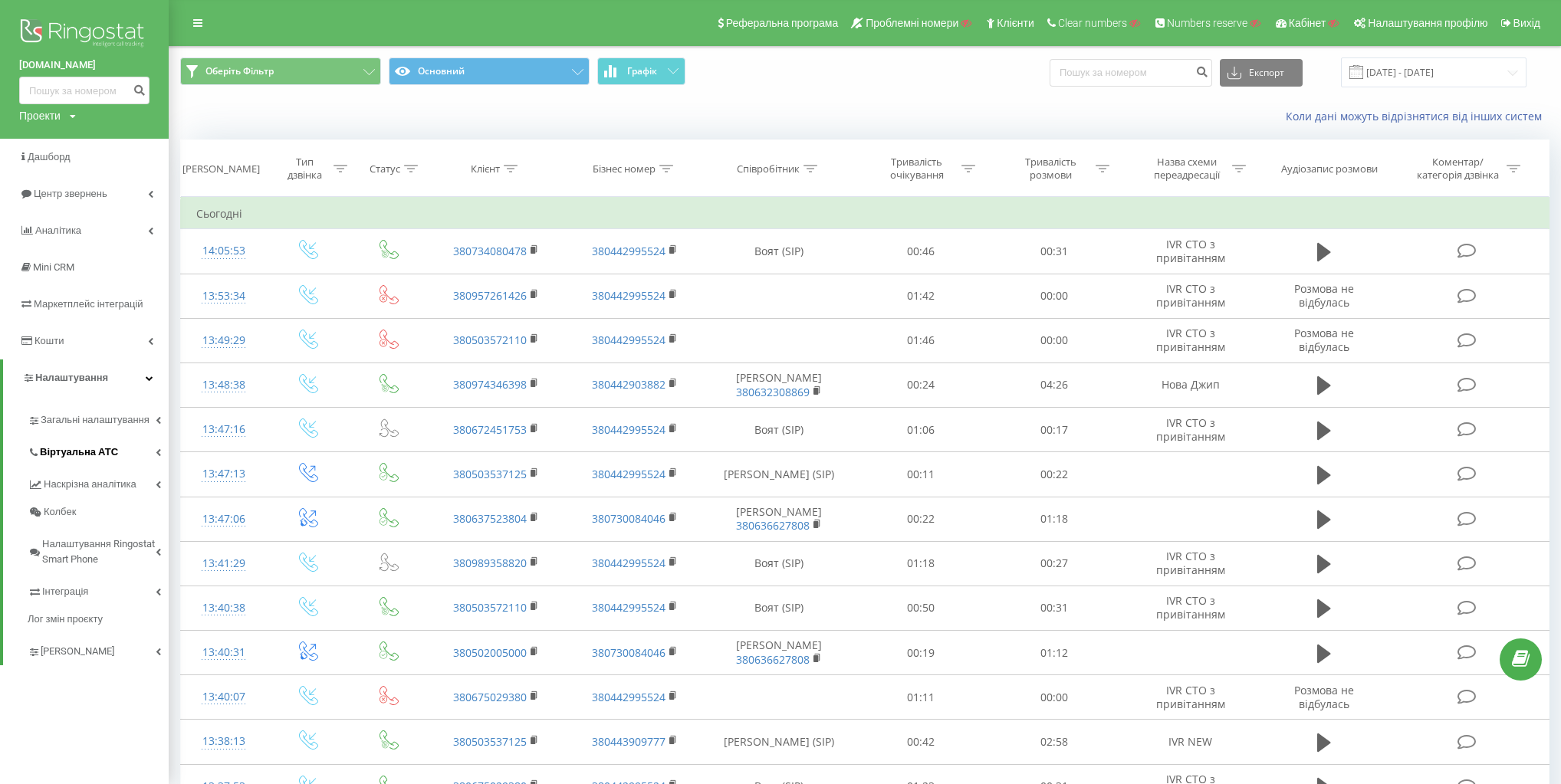
click at [132, 448] on link "Віртуальна АТС" at bounding box center [98, 450] width 141 height 32
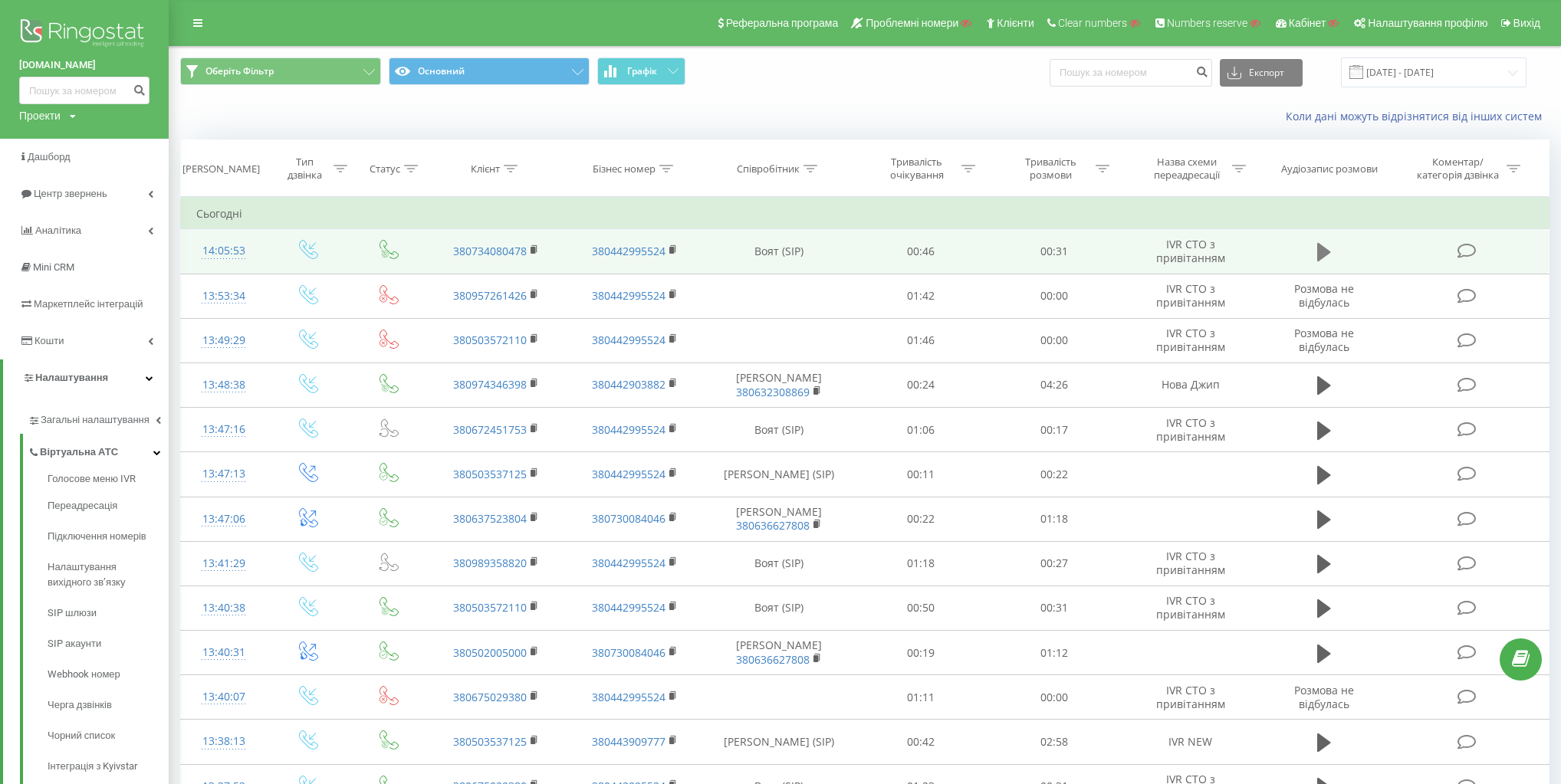
click at [1331, 248] on icon at bounding box center [1324, 252] width 14 height 22
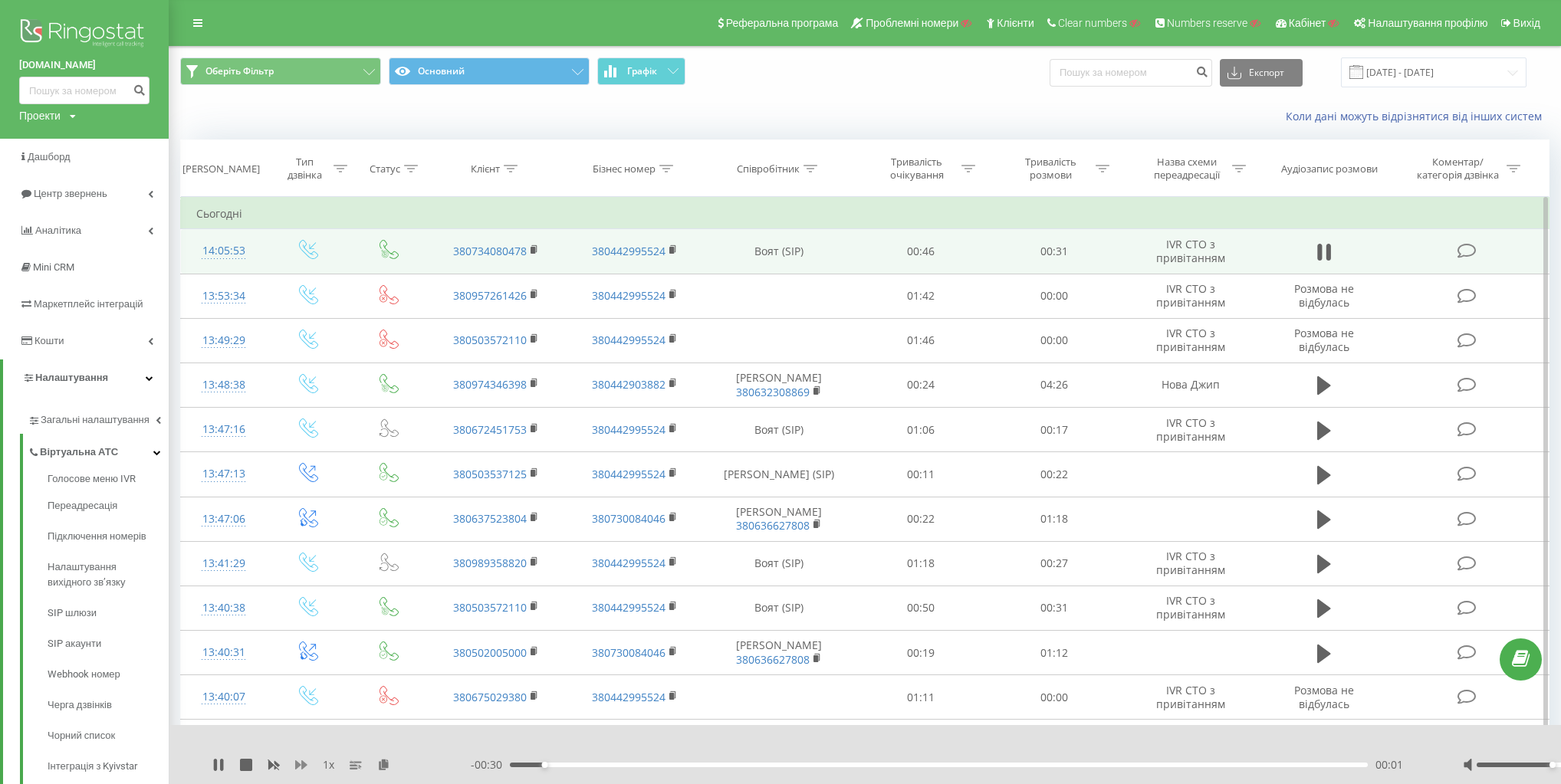
click at [298, 768] on icon at bounding box center [301, 765] width 12 height 9
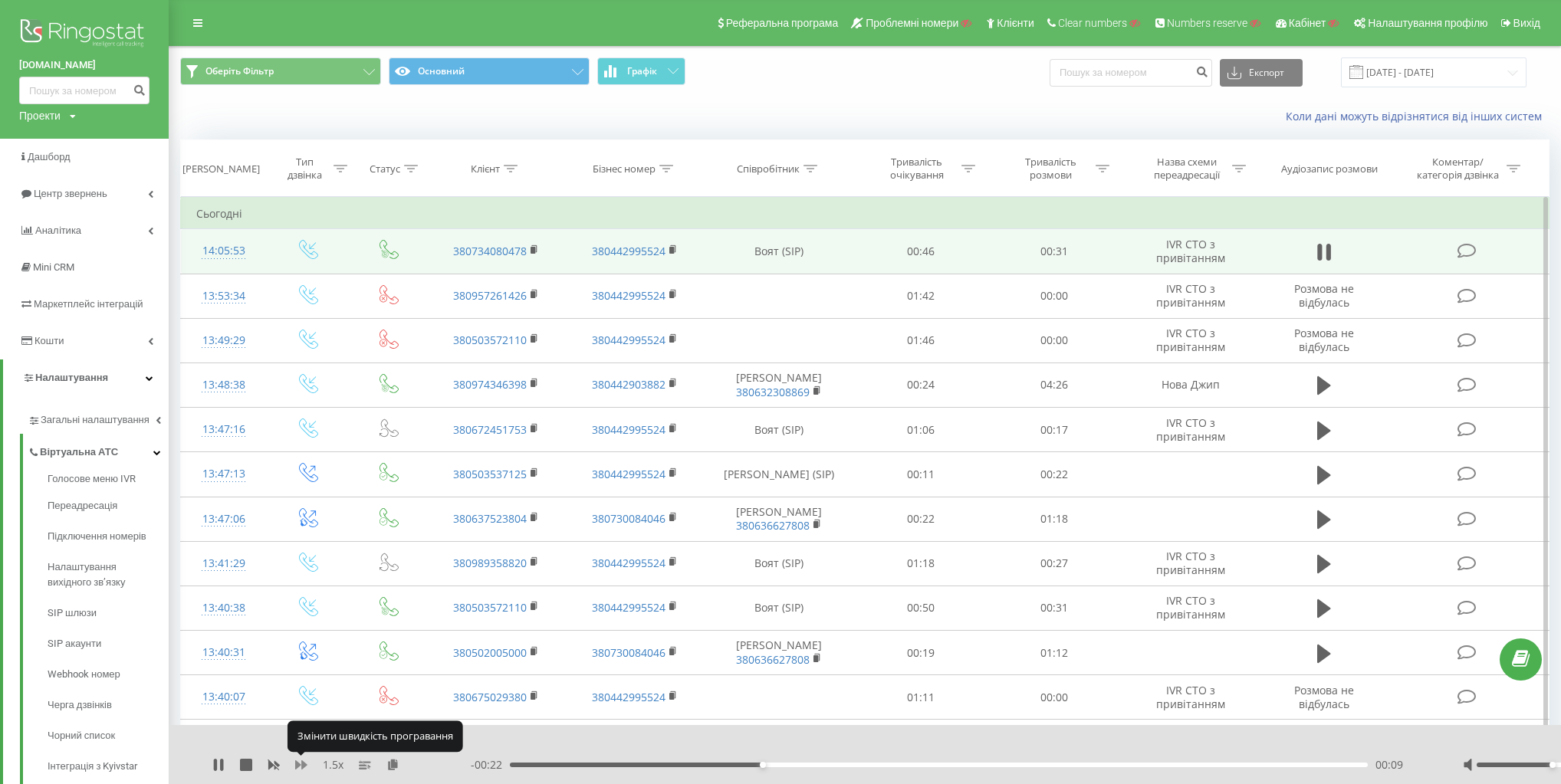
click at [298, 768] on icon at bounding box center [301, 765] width 12 height 9
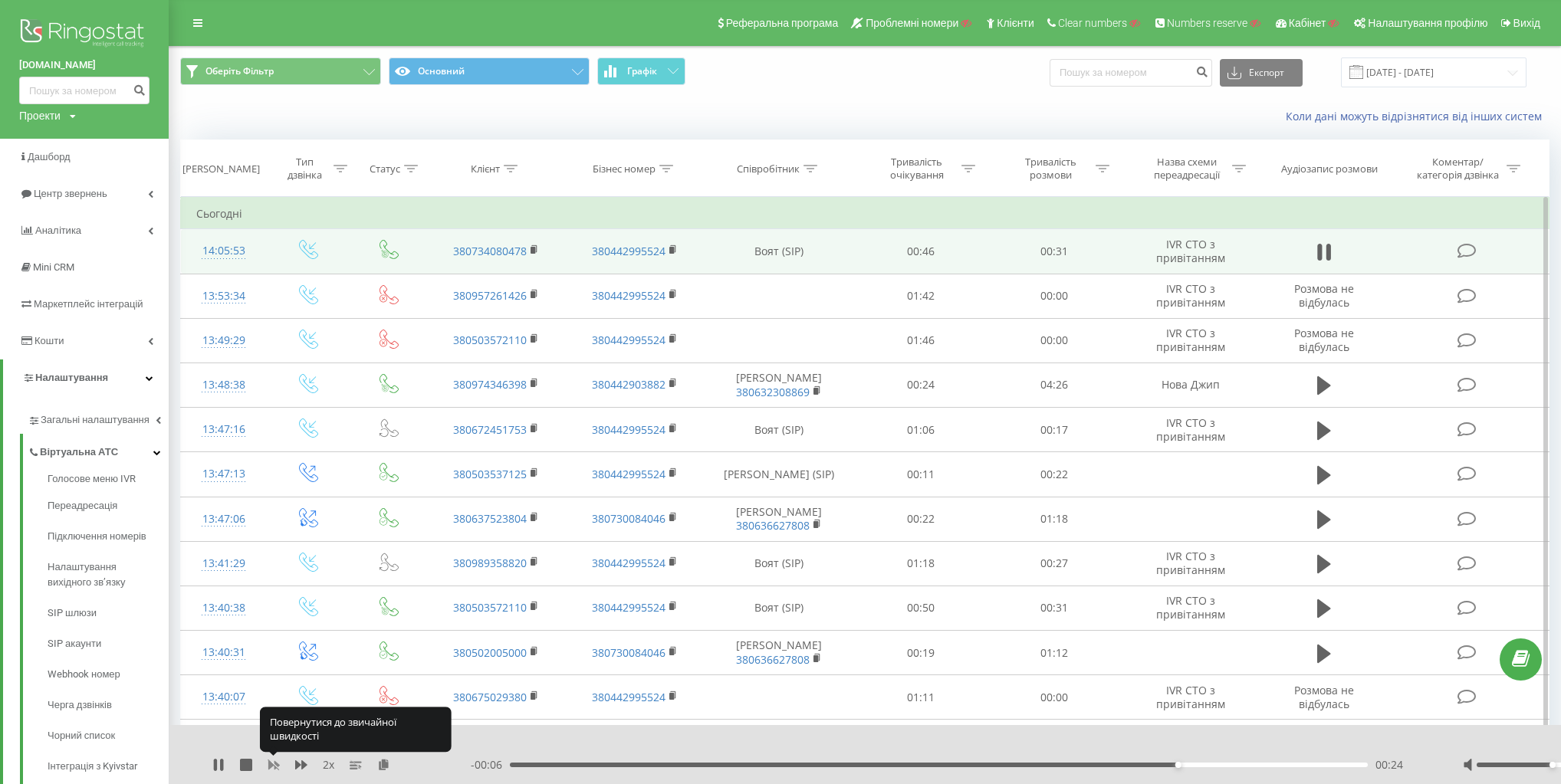
click at [278, 766] on icon at bounding box center [274, 766] width 11 height 9
click at [244, 766] on icon at bounding box center [246, 764] width 12 height 12
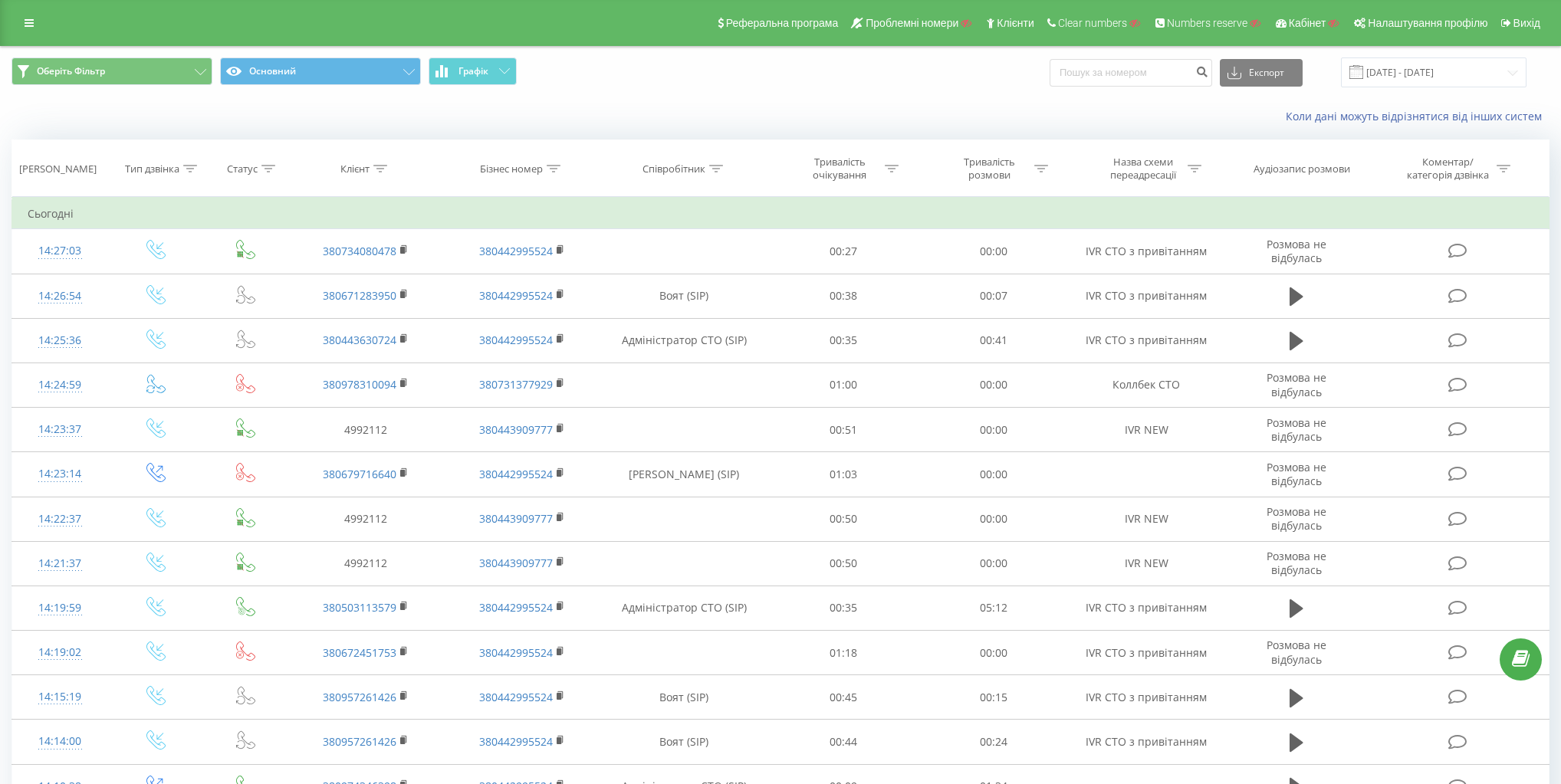
click at [660, 27] on div "Реферальна програма Проблемні номери Клієнти Clear numbers Numbers reserve Кабі…" at bounding box center [780, 22] width 1561 height 46
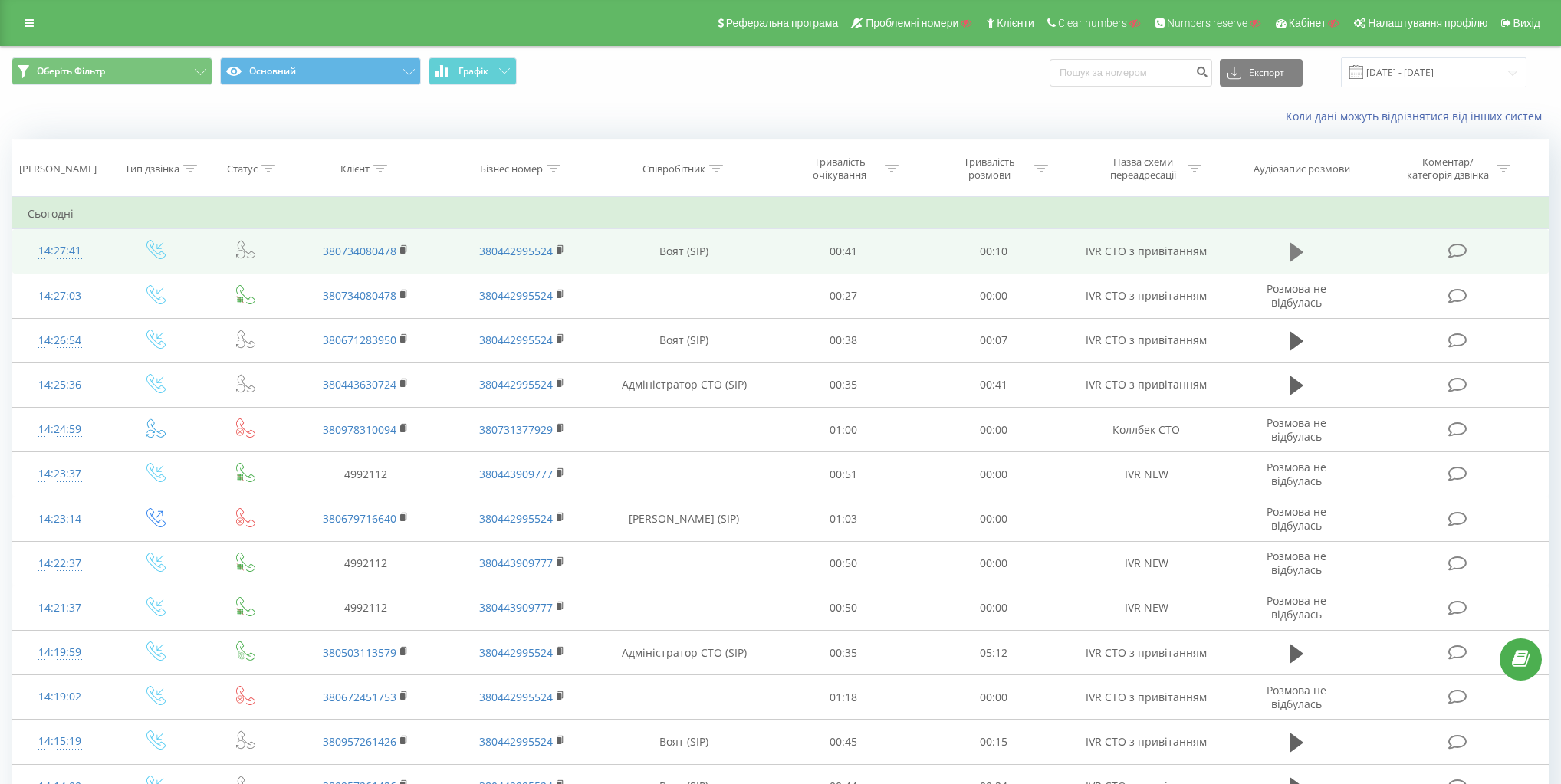
click at [1304, 247] on button at bounding box center [1296, 252] width 23 height 23
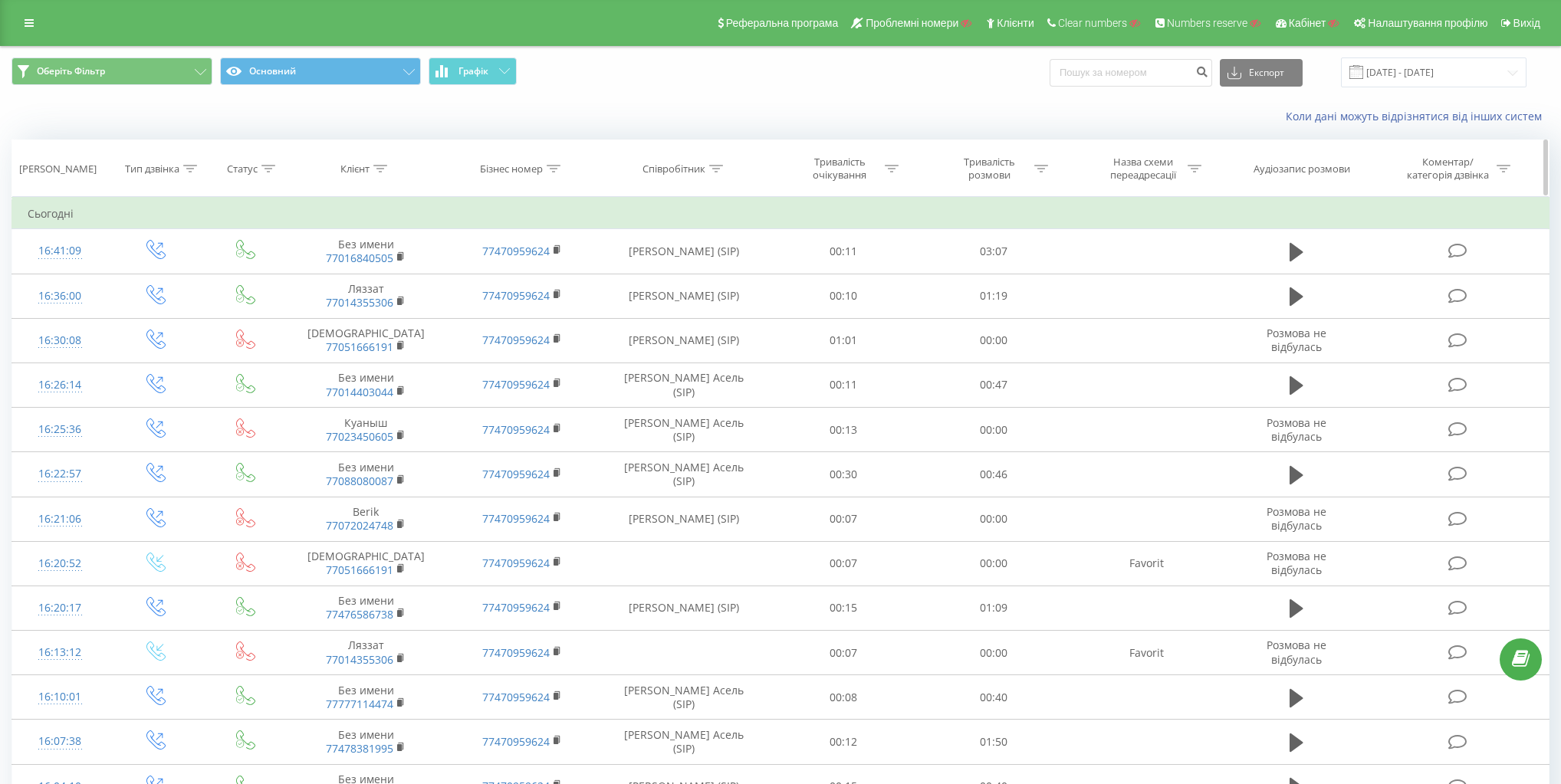
click at [368, 176] on th "Клієнт" at bounding box center [366, 168] width 156 height 57
click at [379, 166] on icon at bounding box center [380, 168] width 14 height 7
click at [380, 273] on input "text" at bounding box center [367, 279] width 135 height 27
paste input "Zhanar"
type input "Zhanar"
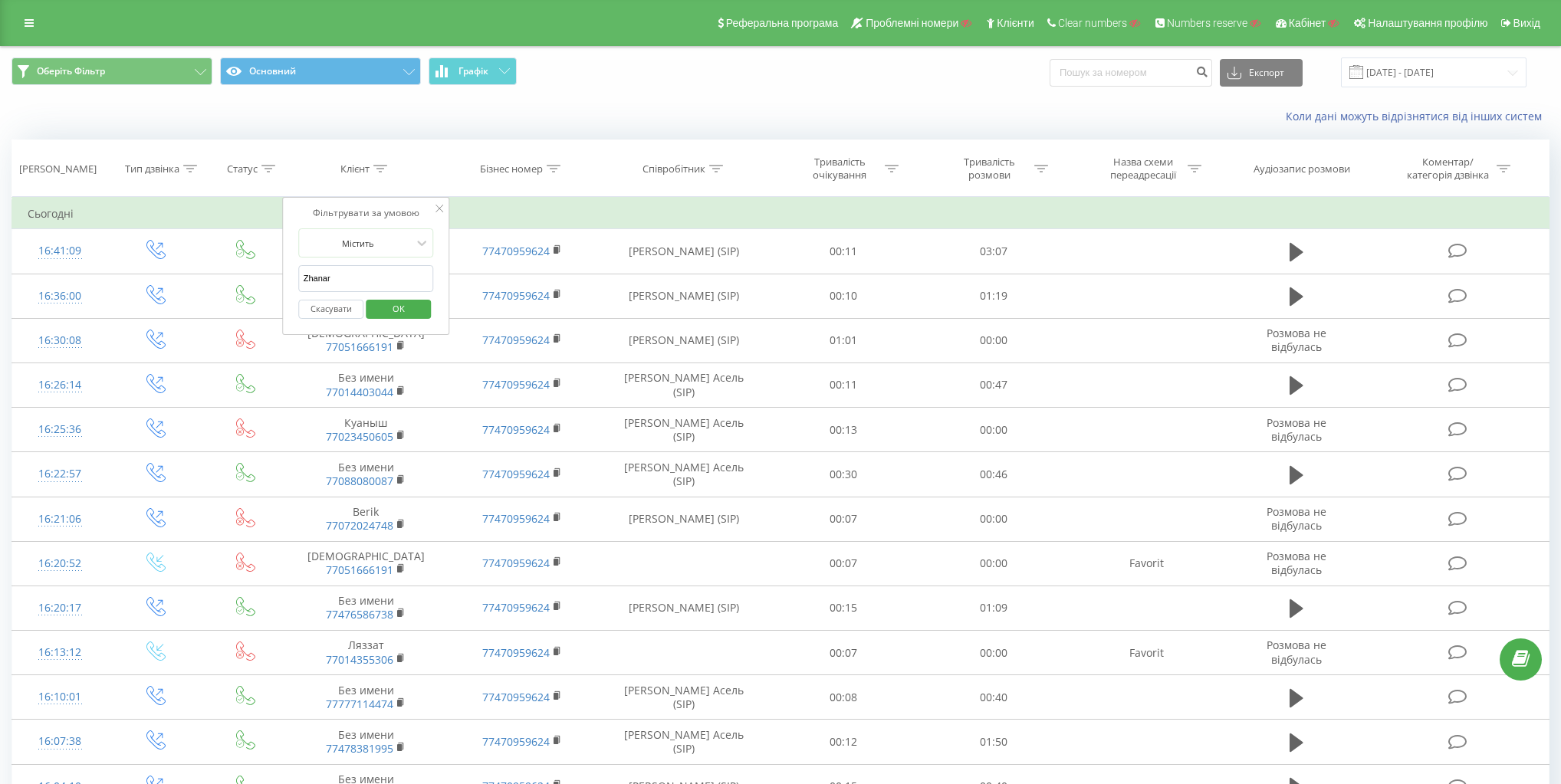
click at [397, 304] on span "OK" at bounding box center [399, 308] width 43 height 23
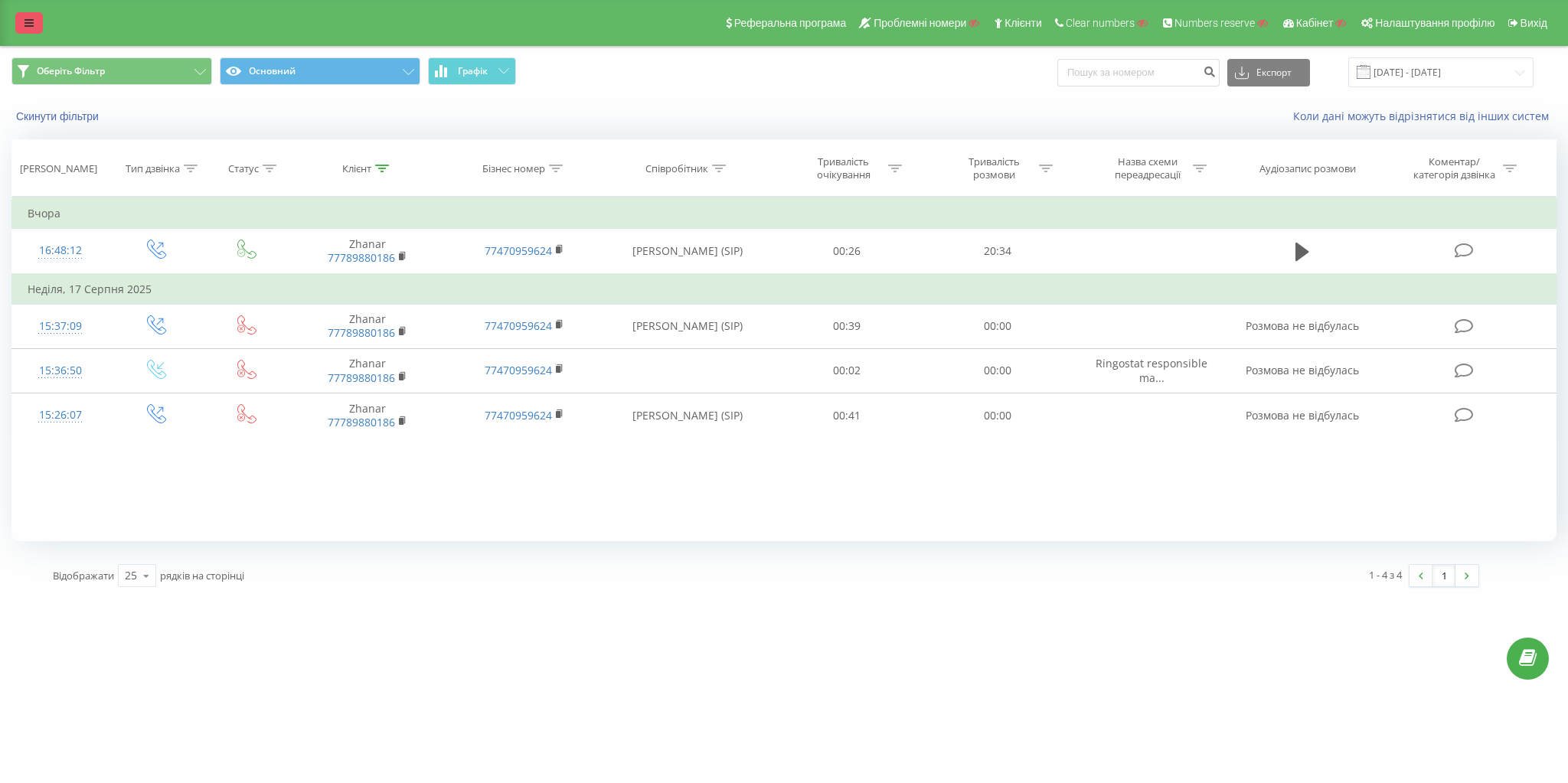
click at [22, 23] on link at bounding box center [29, 22] width 28 height 21
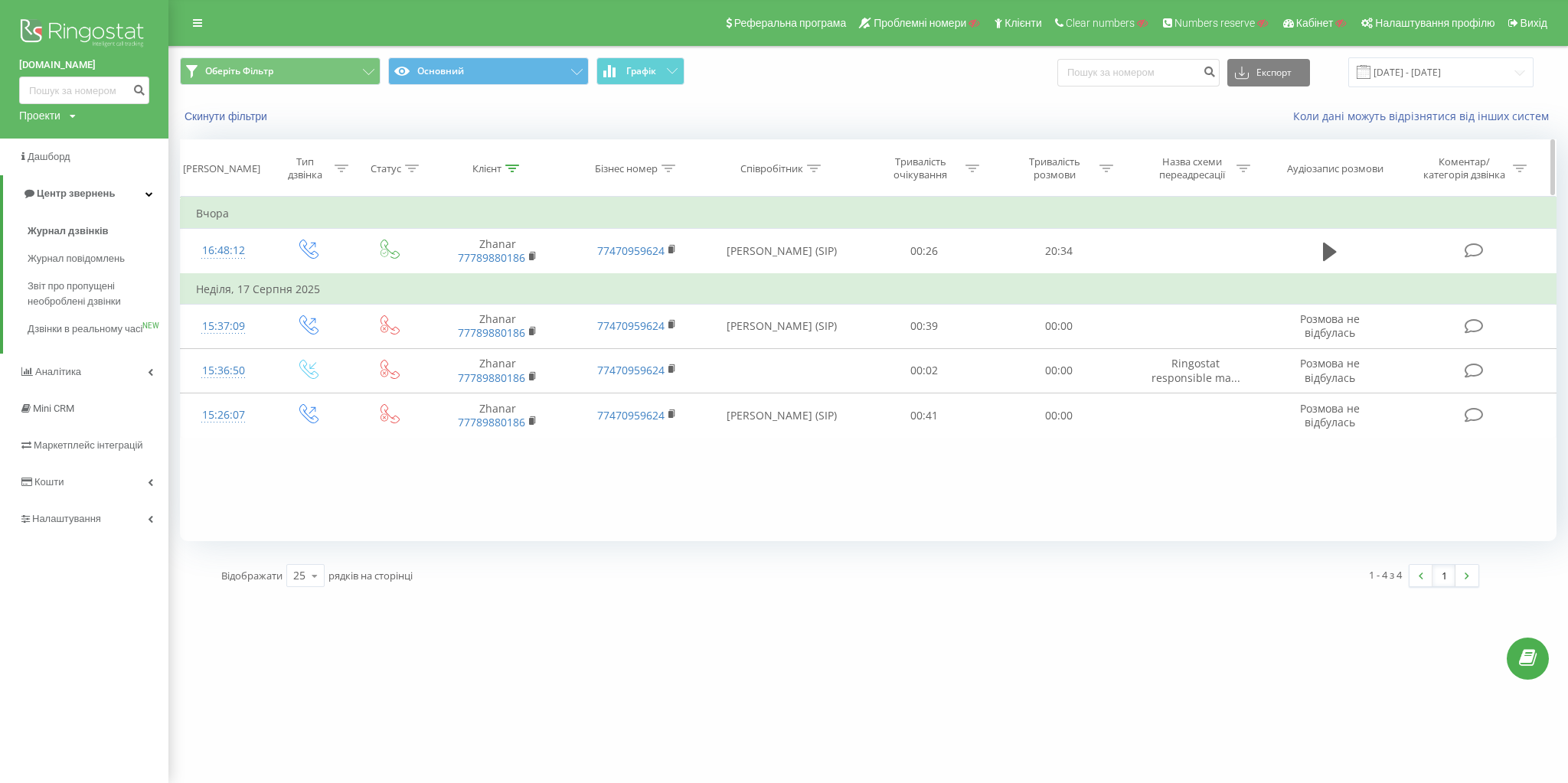
click at [794, 167] on div "Співробітник" at bounding box center [771, 169] width 63 height 13
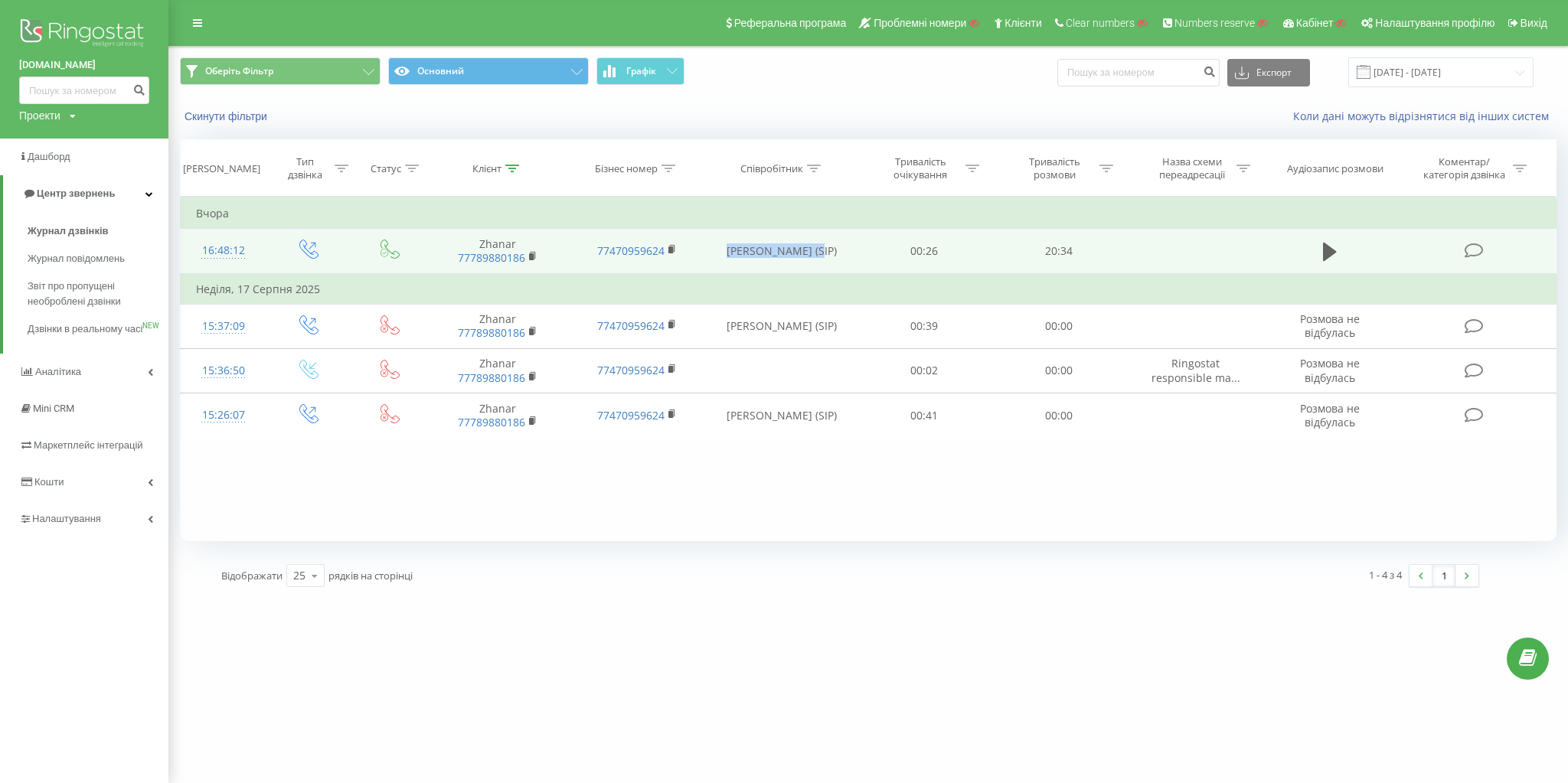
drag, startPoint x: 729, startPoint y: 241, endPoint x: 850, endPoint y: 244, distance: 121.0
click at [850, 244] on td "[PERSON_NAME] (SIP)" at bounding box center [781, 251] width 150 height 45
copy td "[PERSON_NAME]"
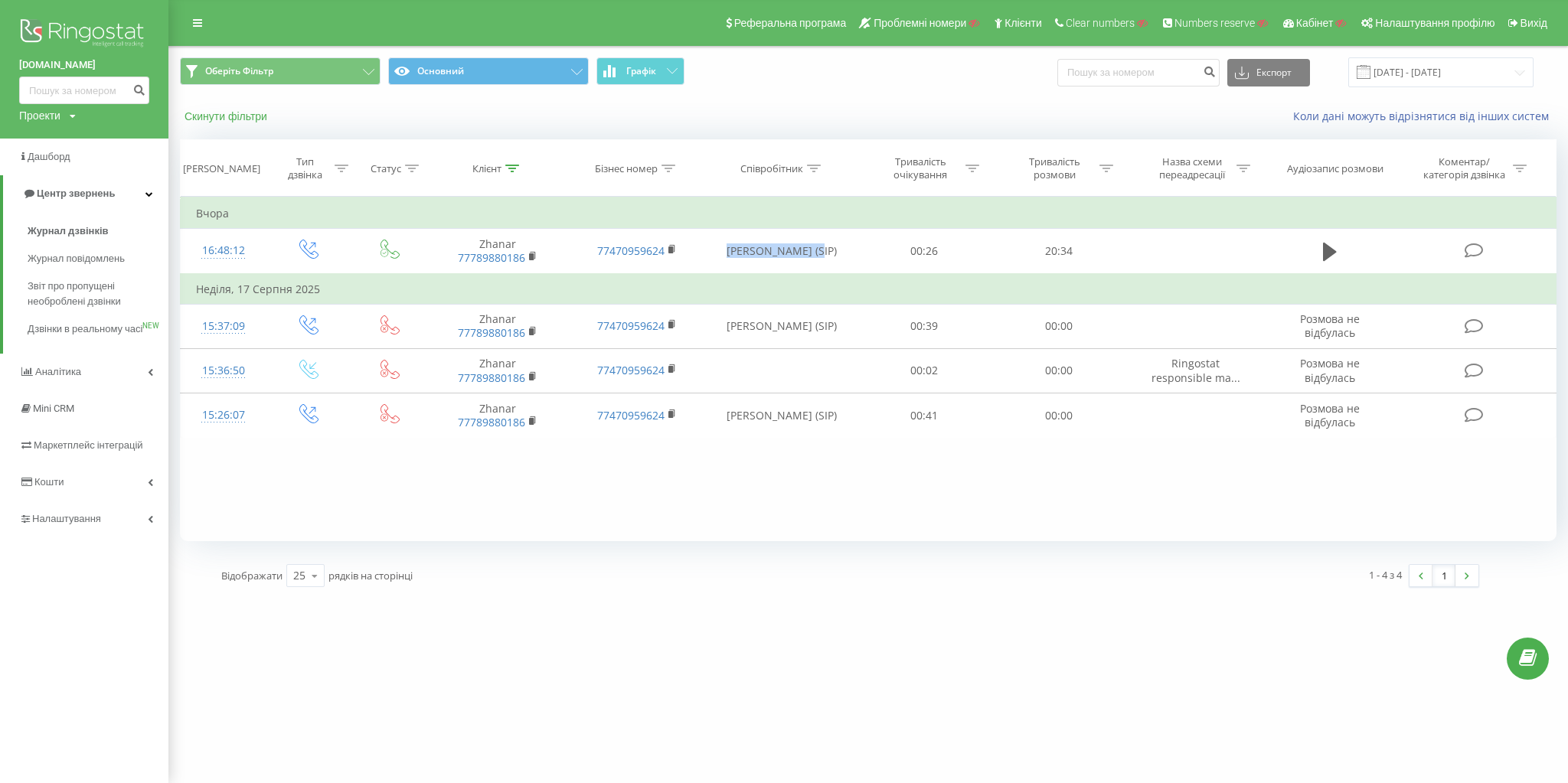
click at [237, 117] on button "Скинути фільтри" at bounding box center [228, 116] width 95 height 14
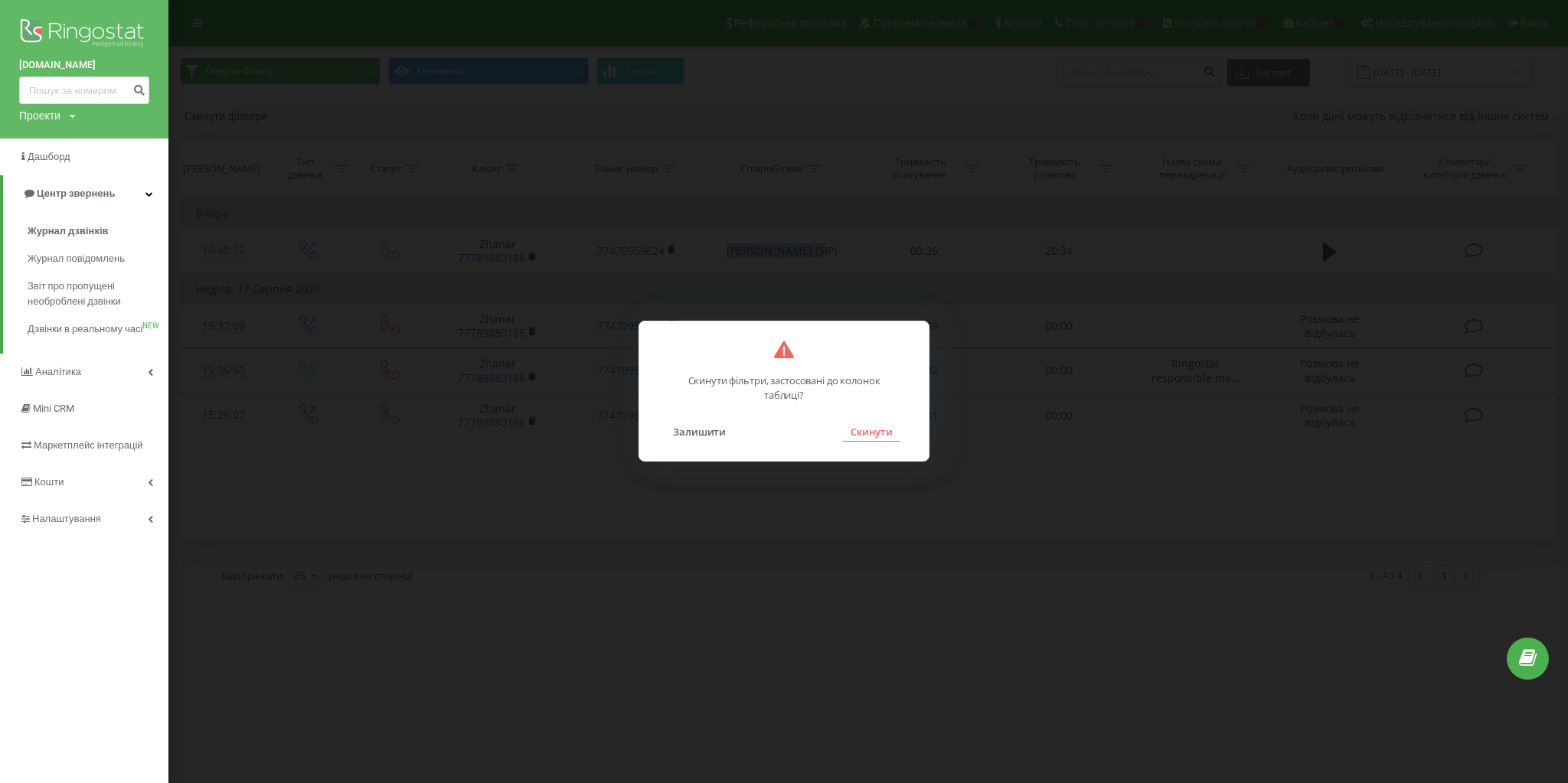
click at [880, 426] on button "Скинути" at bounding box center [871, 432] width 57 height 20
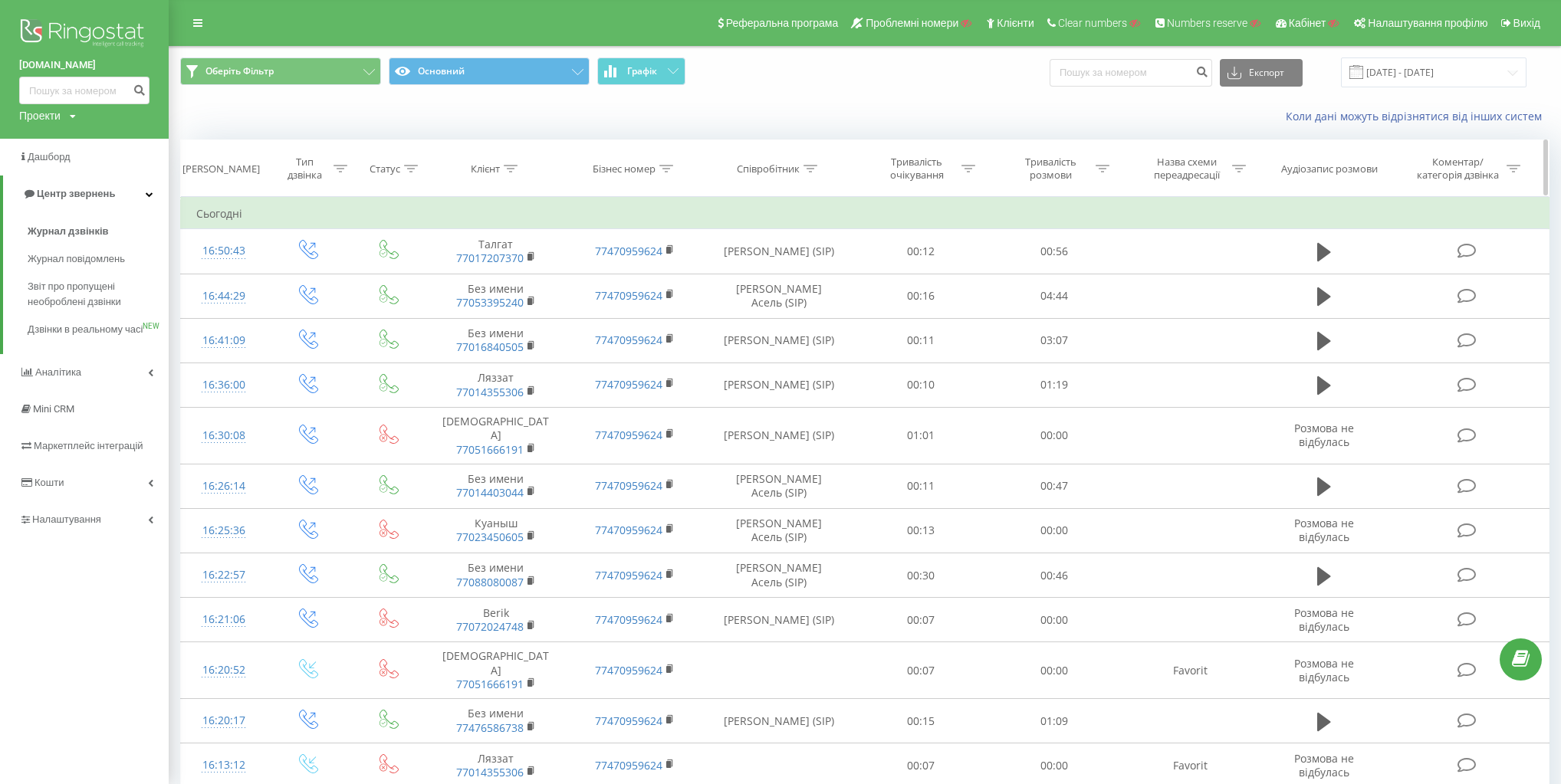
click at [795, 168] on div "Співробітник" at bounding box center [768, 169] width 63 height 13
click at [801, 268] on input "text" at bounding box center [779, 279] width 135 height 27
paste input "[PERSON_NAME]"
type input "[PERSON_NAME]"
click at [810, 312] on span "OK" at bounding box center [812, 308] width 43 height 23
